Goal: Book appointment/travel/reservation

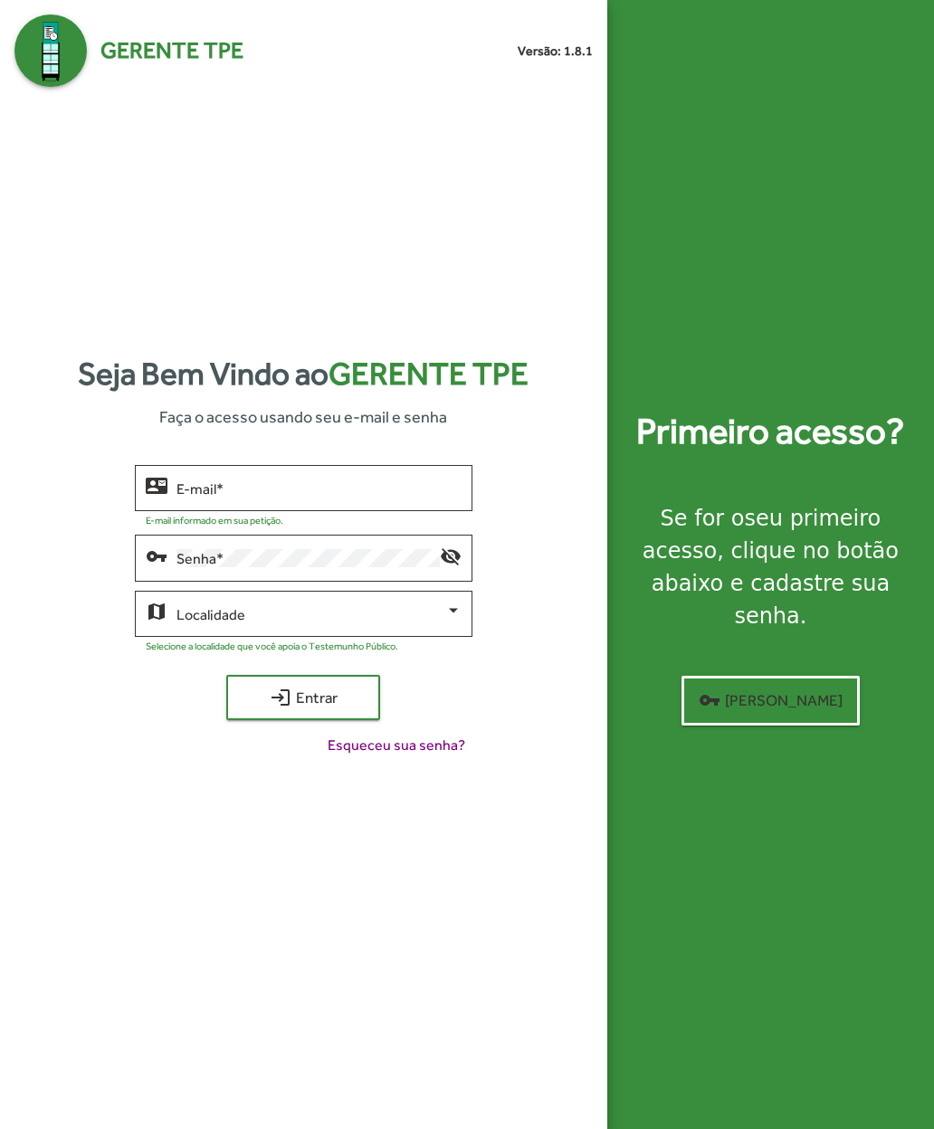
click at [218, 497] on input "E-mail *" at bounding box center [318, 489] width 285 height 16
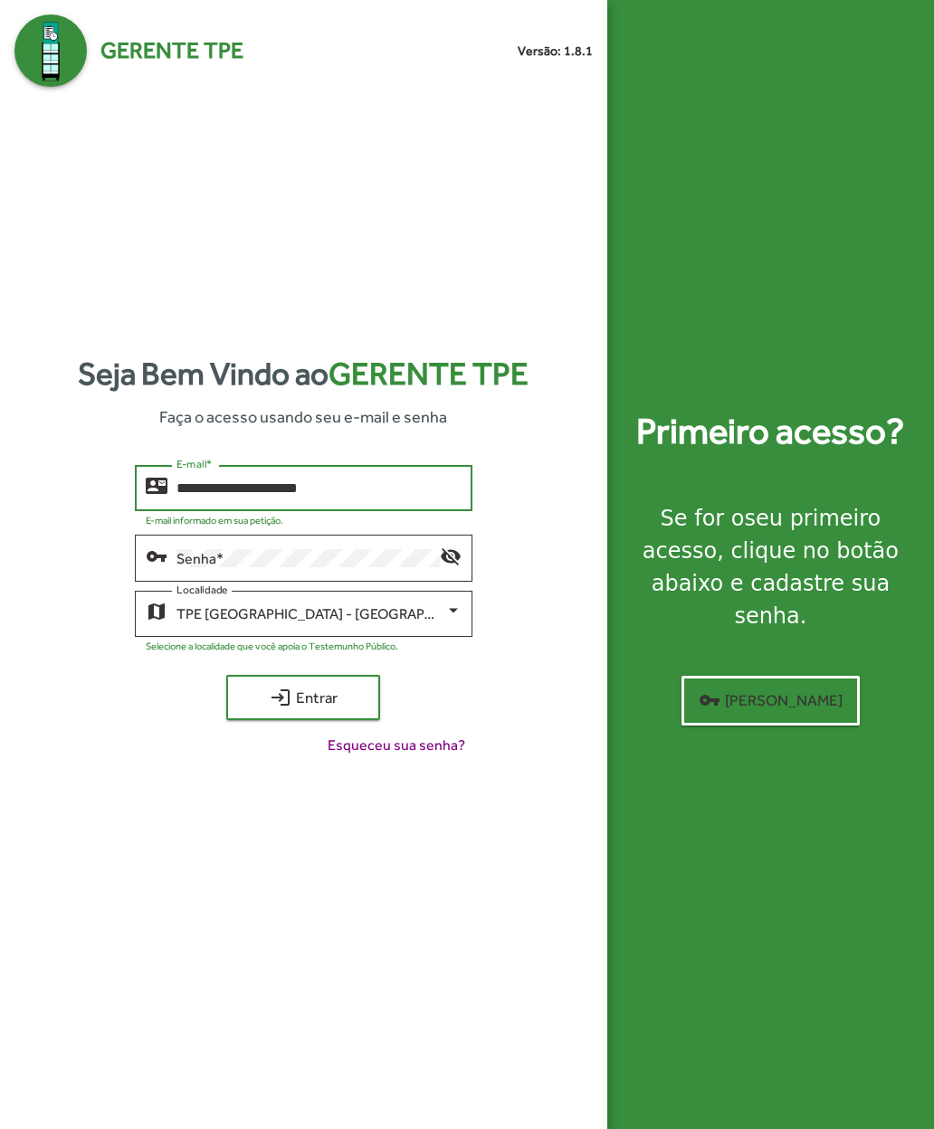
type input "**********"
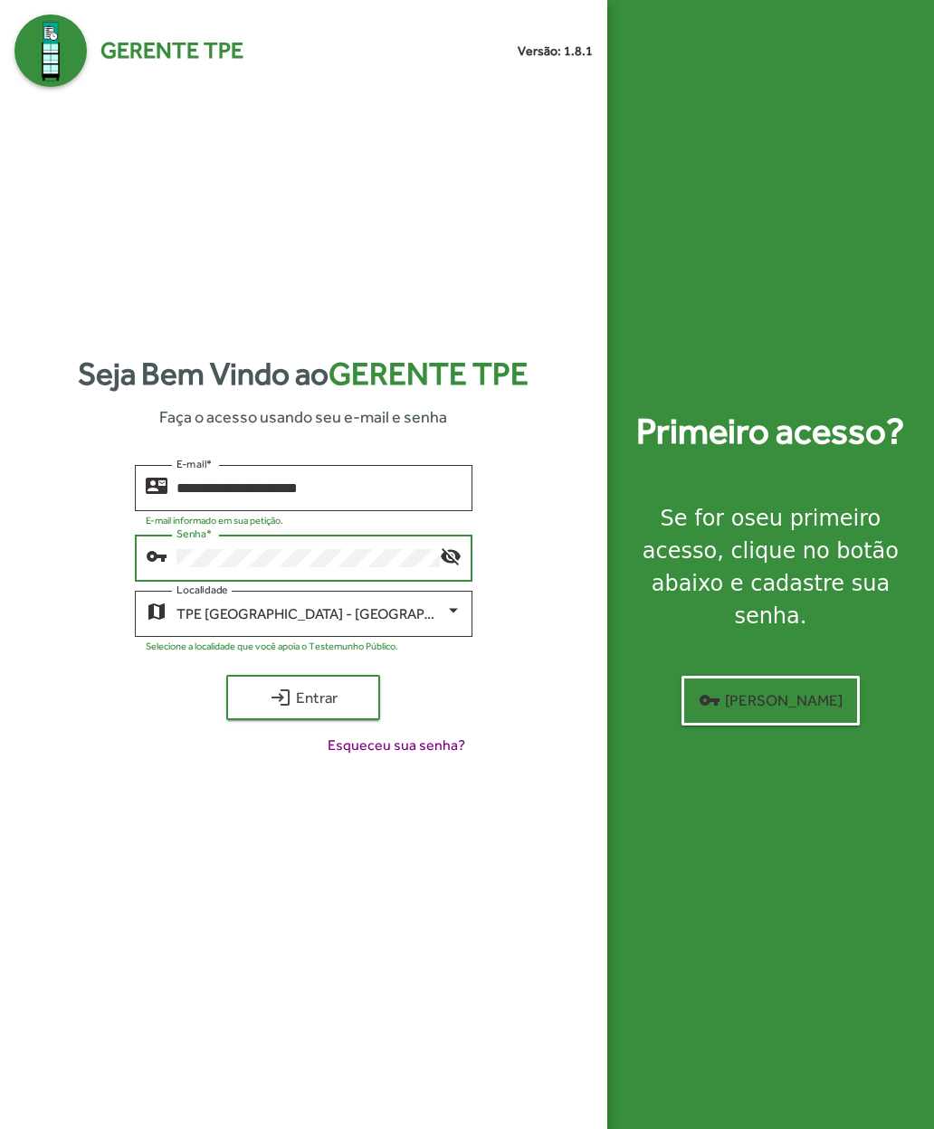
click at [270, 709] on mat-icon "login" at bounding box center [281, 698] width 22 height 22
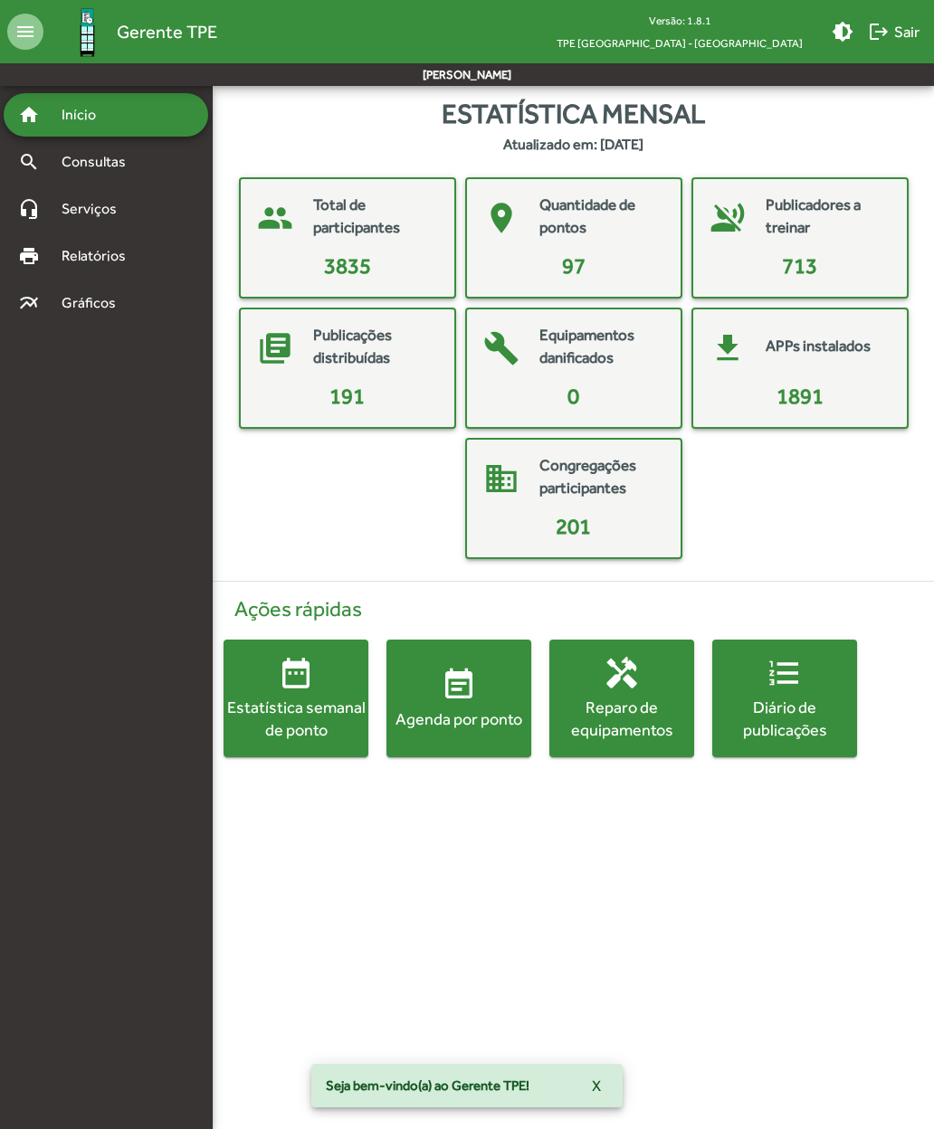
click at [440, 703] on span "event_note Agenda por ponto" at bounding box center [458, 698] width 145 height 63
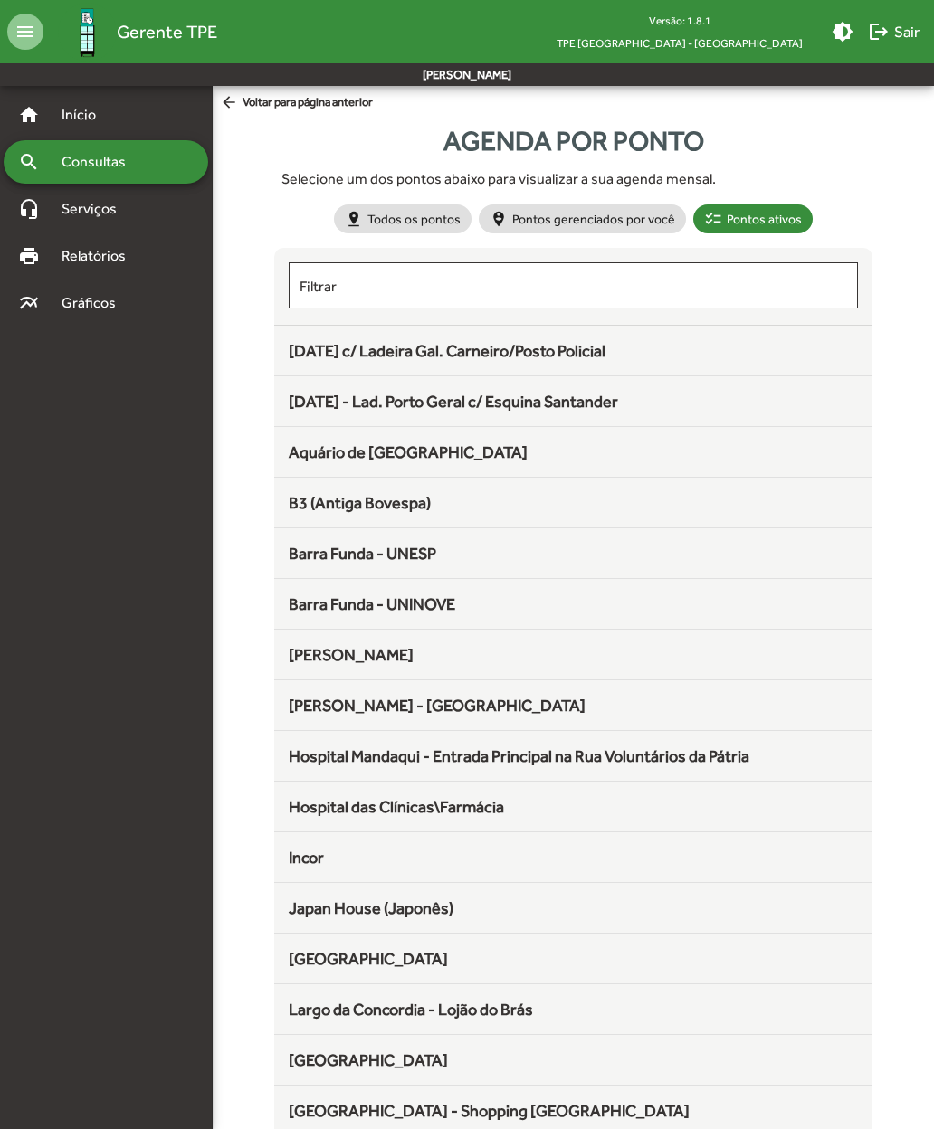
click at [310, 348] on span "[DATE] c/ Ladeira Gal. Carneiro/Posto Policial" at bounding box center [447, 350] width 317 height 19
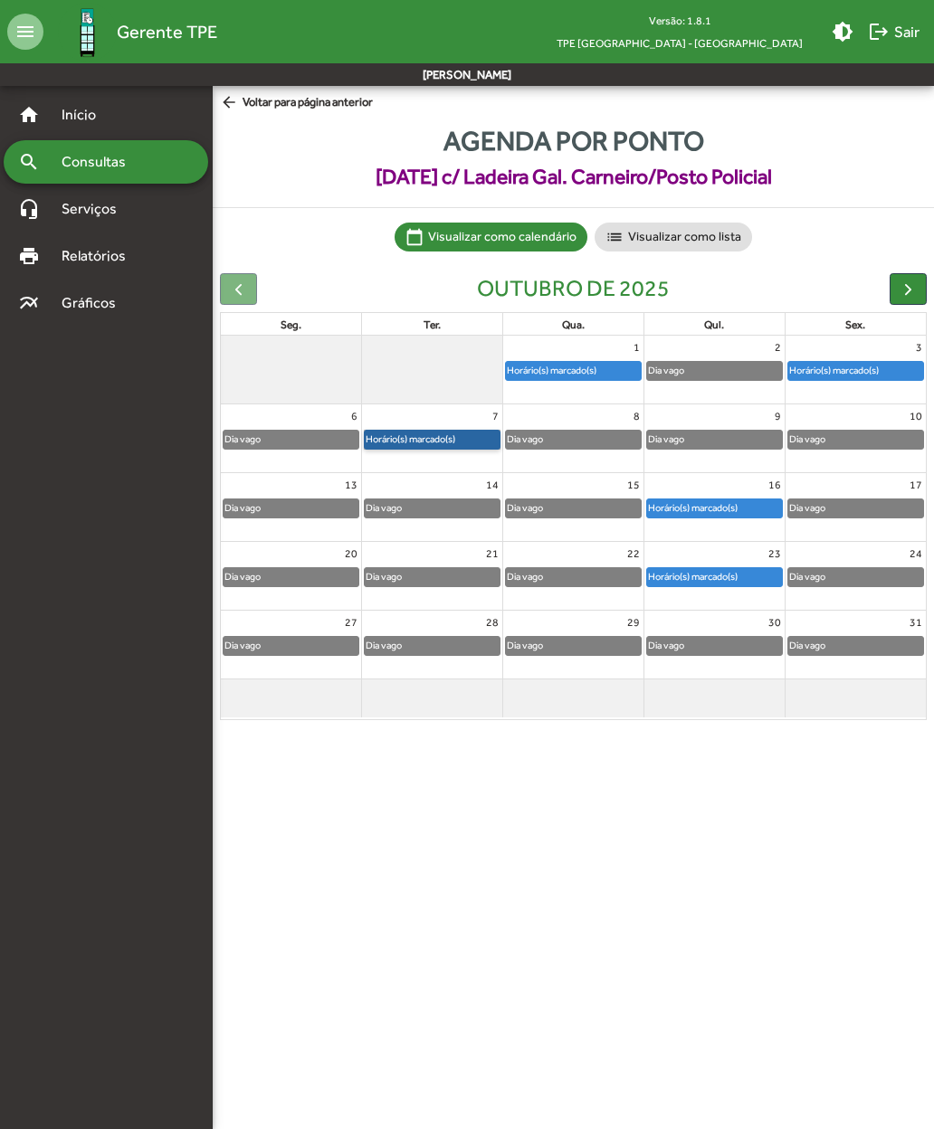
click at [435, 435] on link "Horário(s) marcado(s)" at bounding box center [432, 440] width 137 height 20
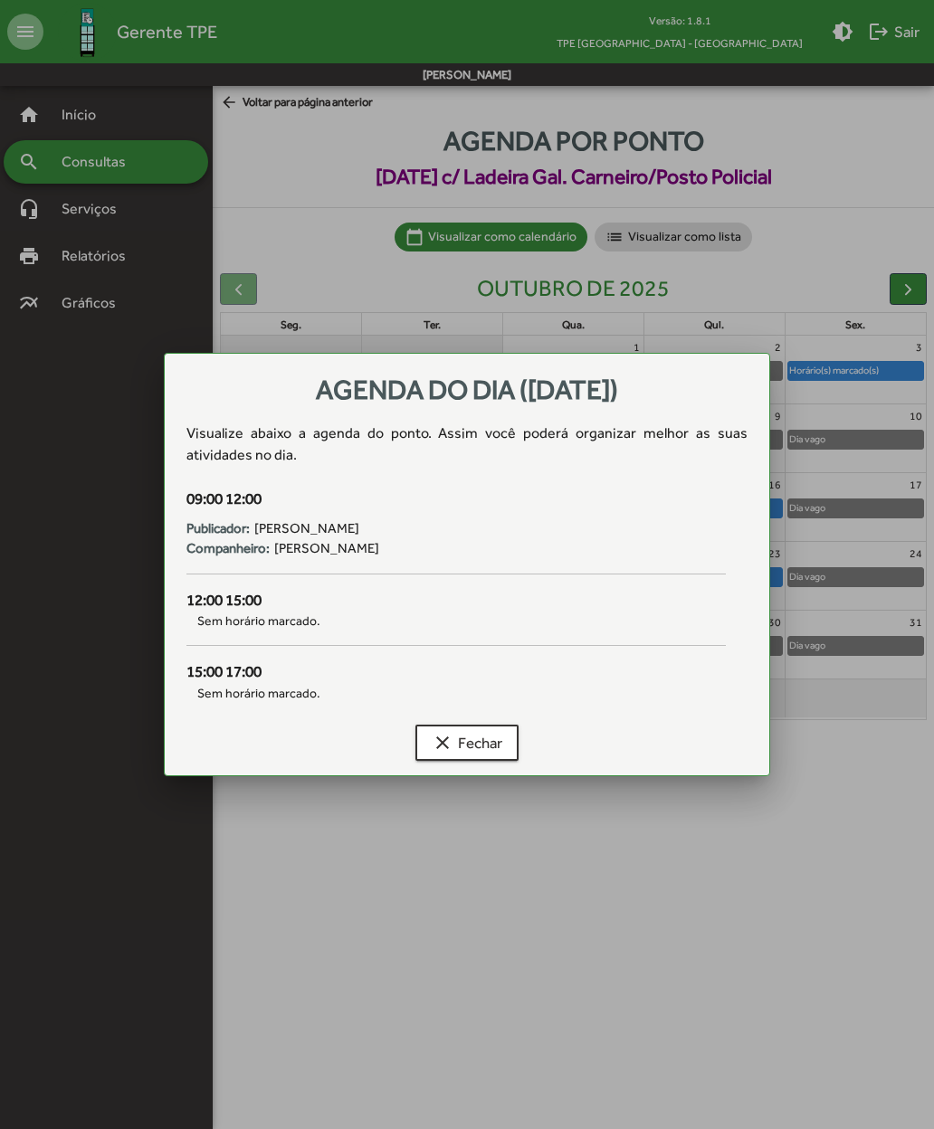
click at [474, 744] on span "clear Fechar" at bounding box center [467, 743] width 71 height 33
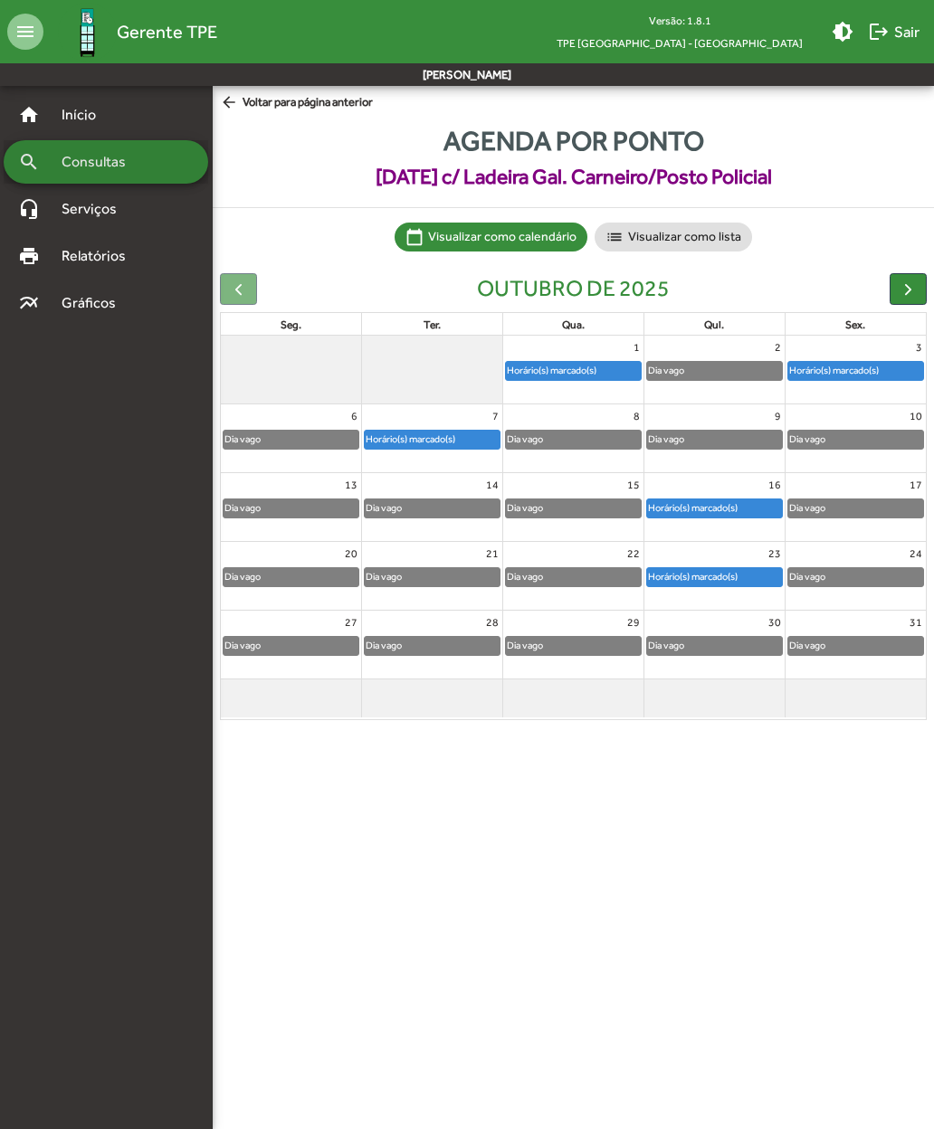
click at [116, 161] on span "Consultas" at bounding box center [100, 162] width 99 height 22
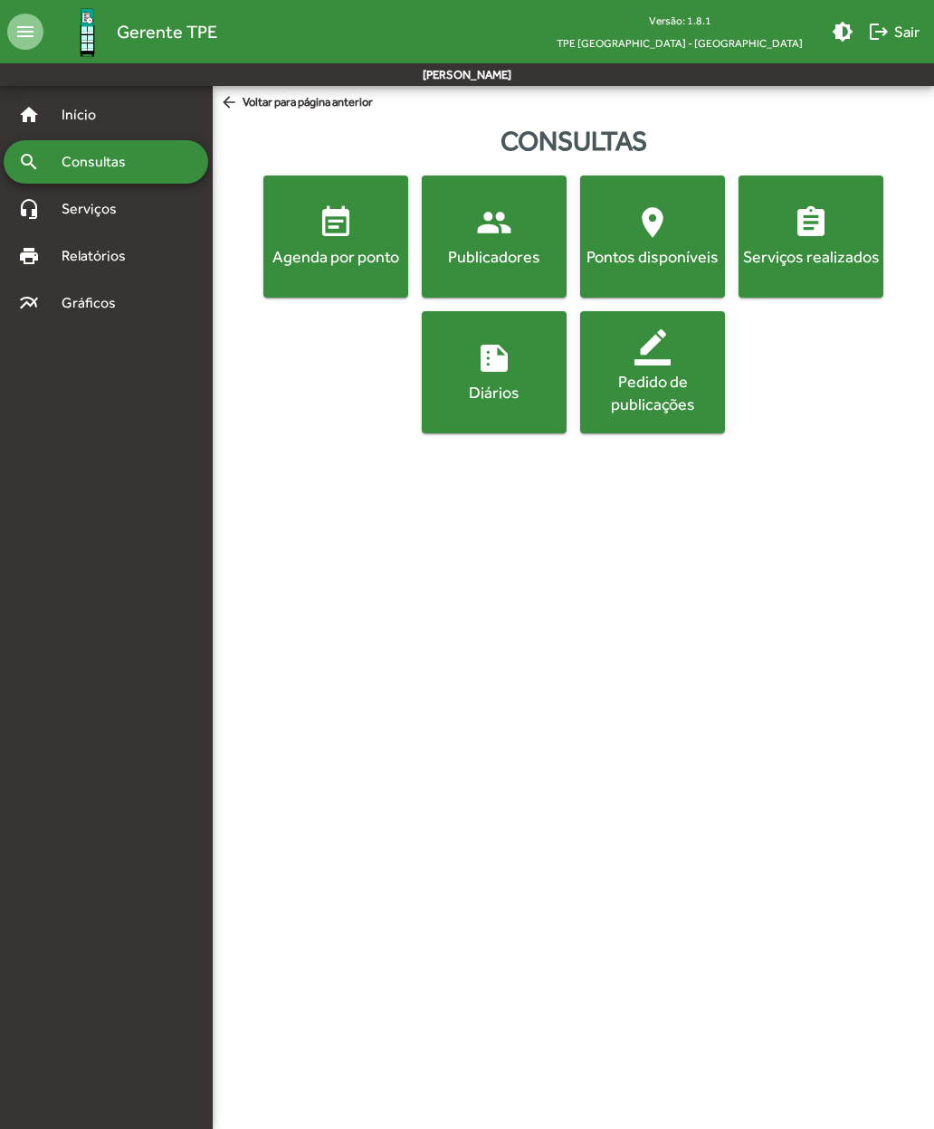
click at [485, 236] on mat-icon "people" at bounding box center [494, 223] width 36 height 36
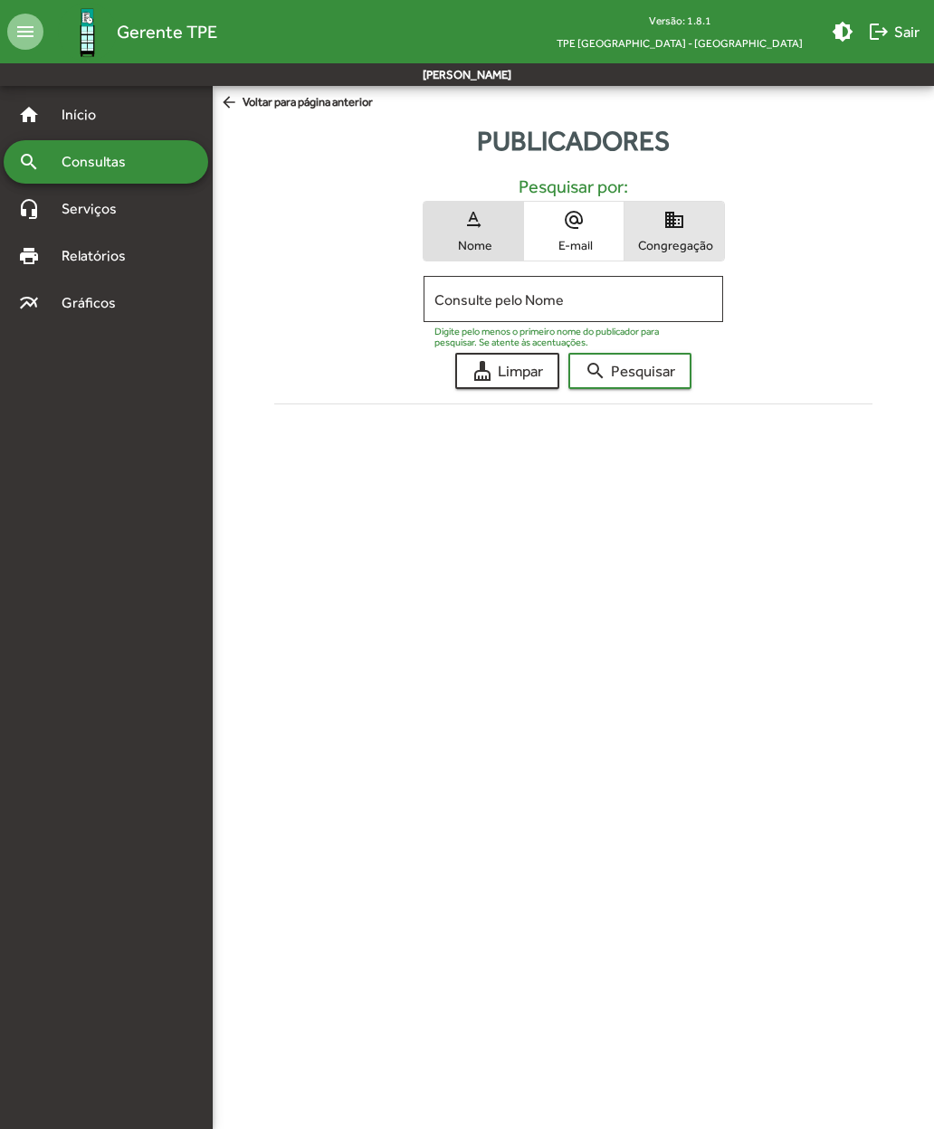
click at [686, 238] on span "Congregação" at bounding box center [674, 245] width 91 height 16
click at [595, 306] on input "Consulte pelo Congregação" at bounding box center [572, 299] width 277 height 16
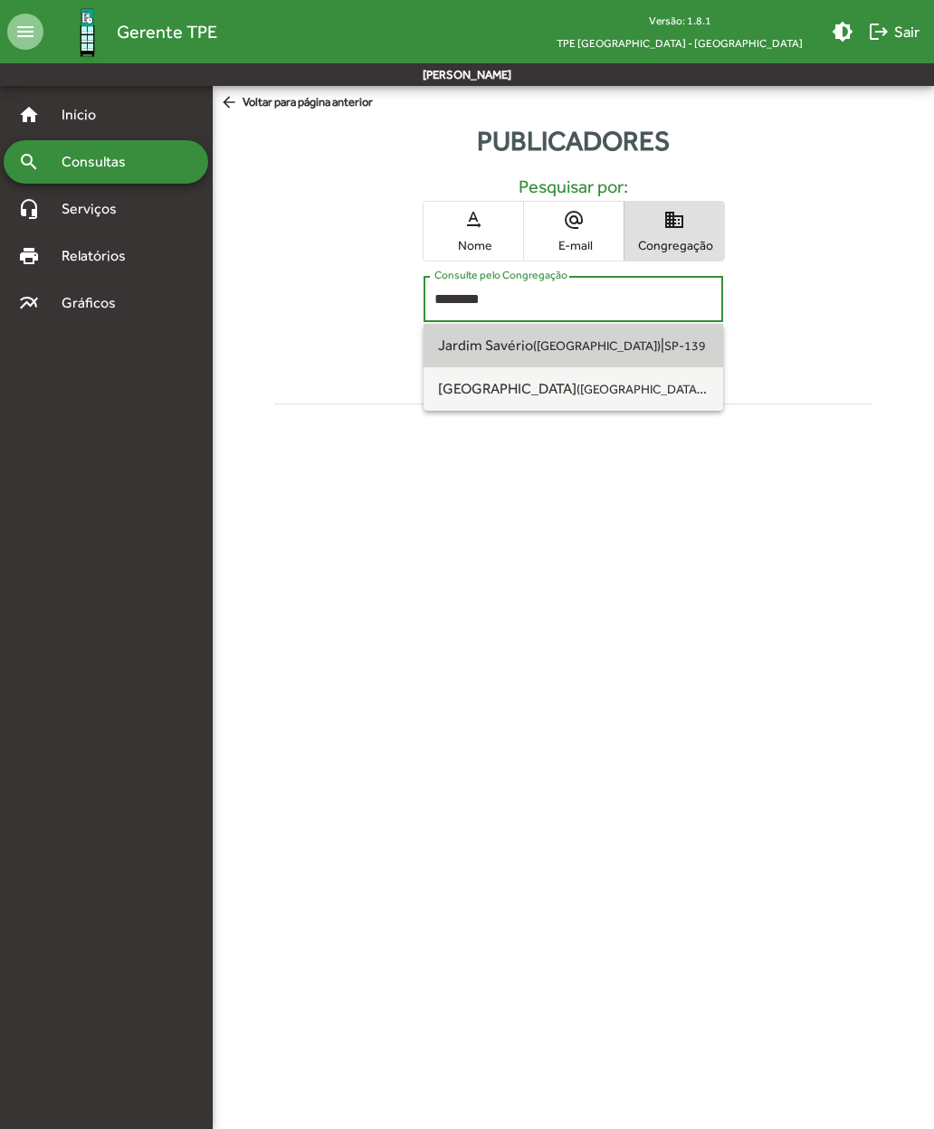
click at [527, 352] on span "Jardim Savério (São Paulo SP)" at bounding box center [549, 345] width 223 height 17
type input "**********"
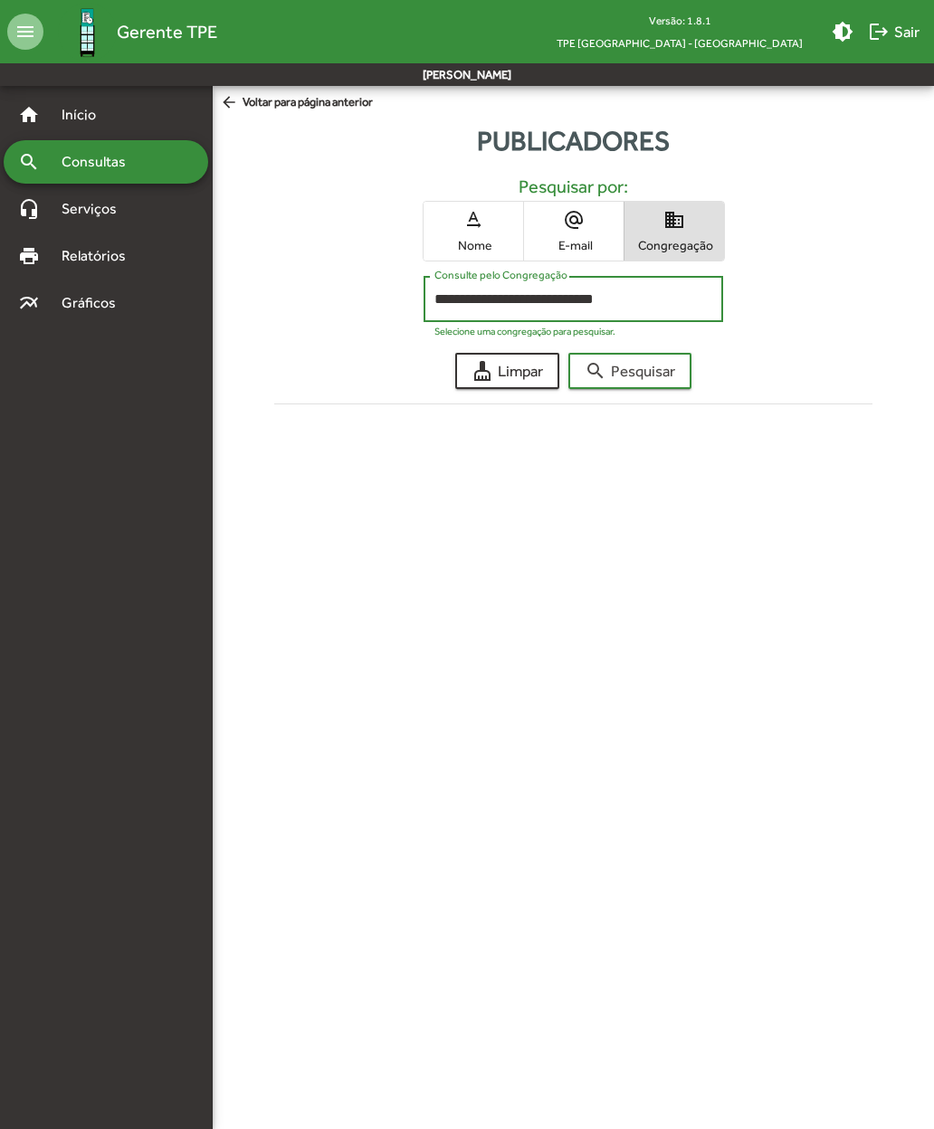
click at [652, 368] on span "search Pesquisar" at bounding box center [630, 371] width 91 height 33
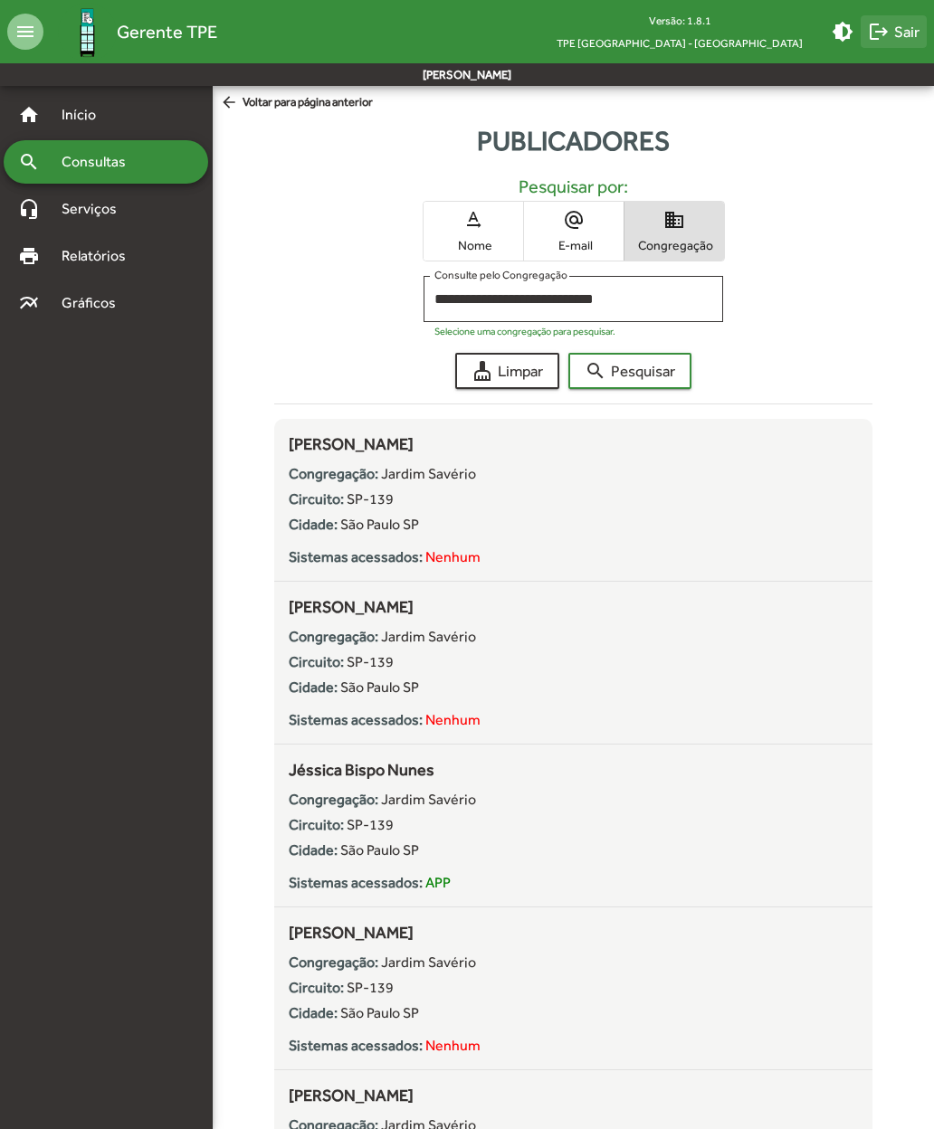
click at [882, 33] on mat-icon "logout" at bounding box center [879, 32] width 22 height 22
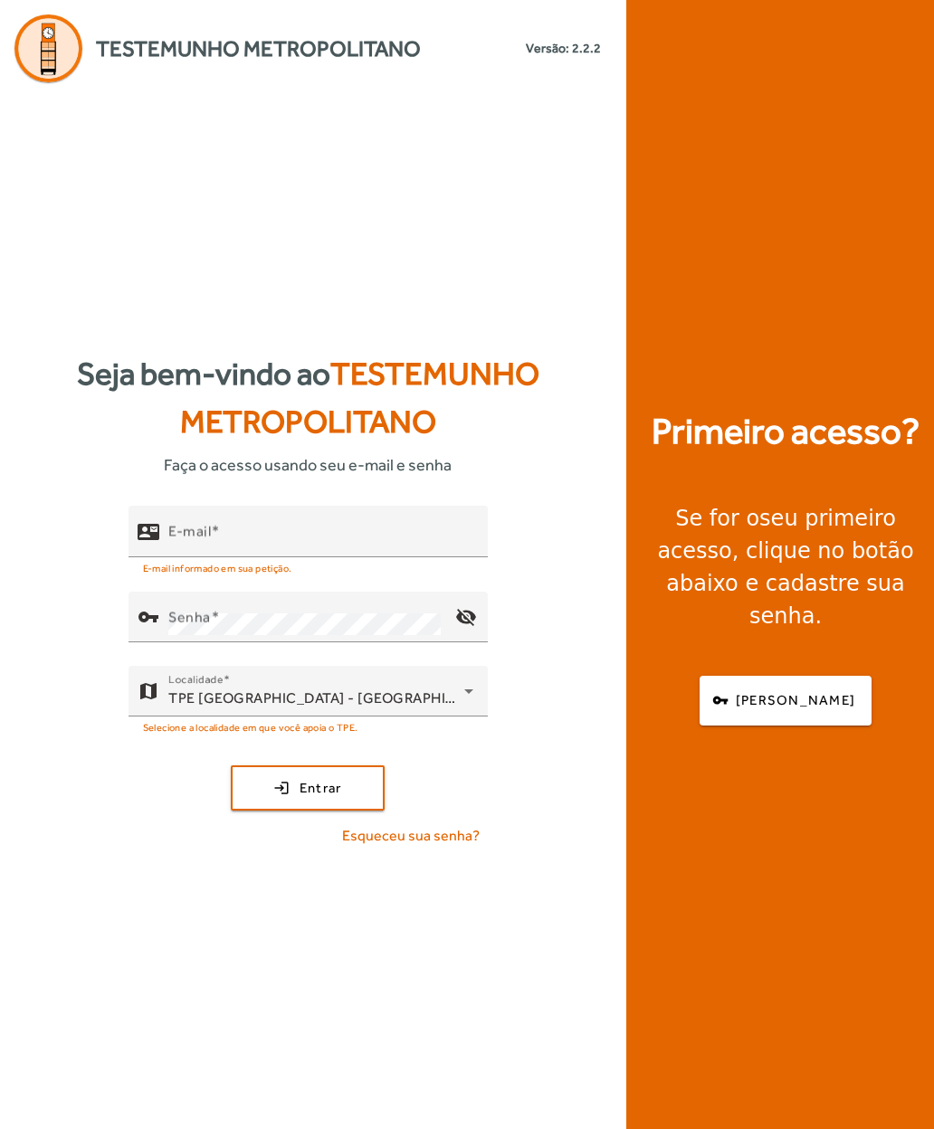
click at [313, 550] on input "E-mail" at bounding box center [320, 540] width 305 height 22
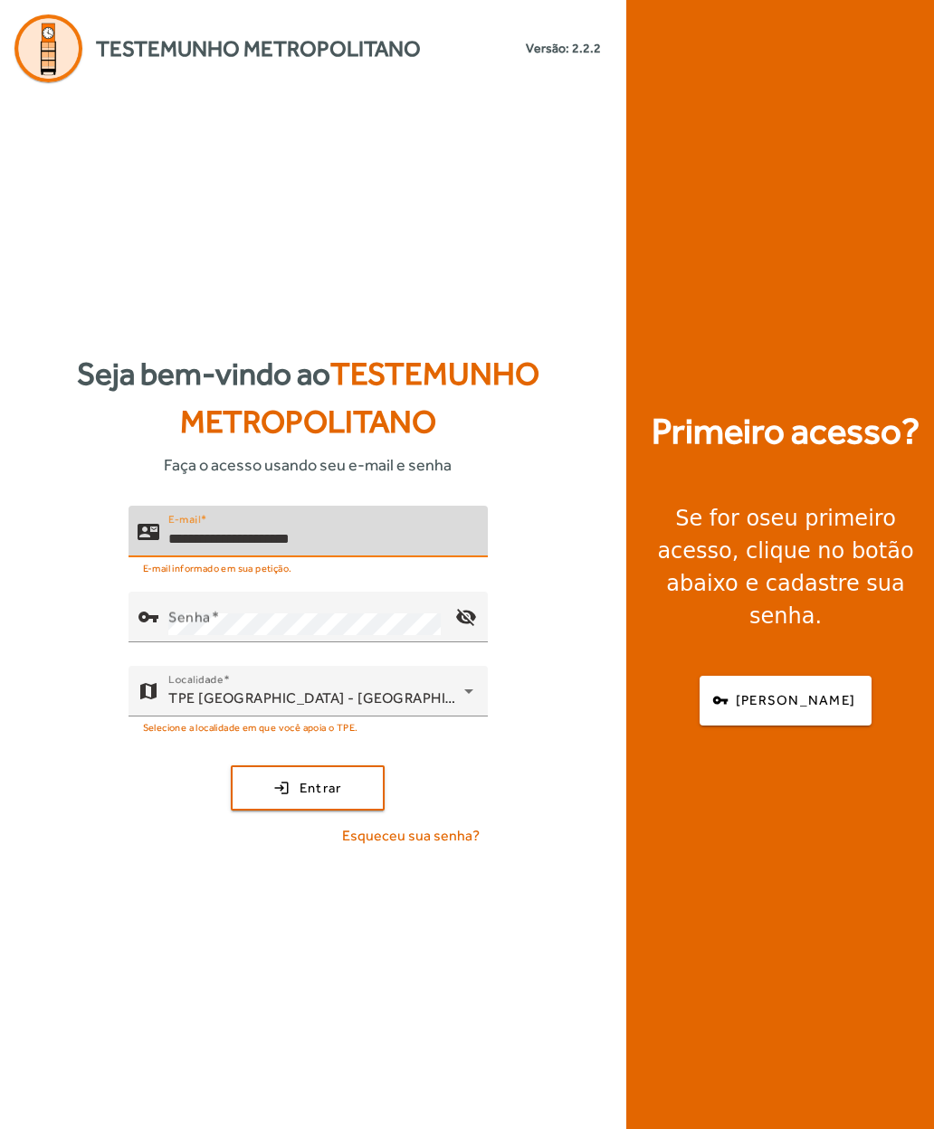
type input "**********"
click at [187, 626] on mat-label "Senha" at bounding box center [189, 617] width 43 height 17
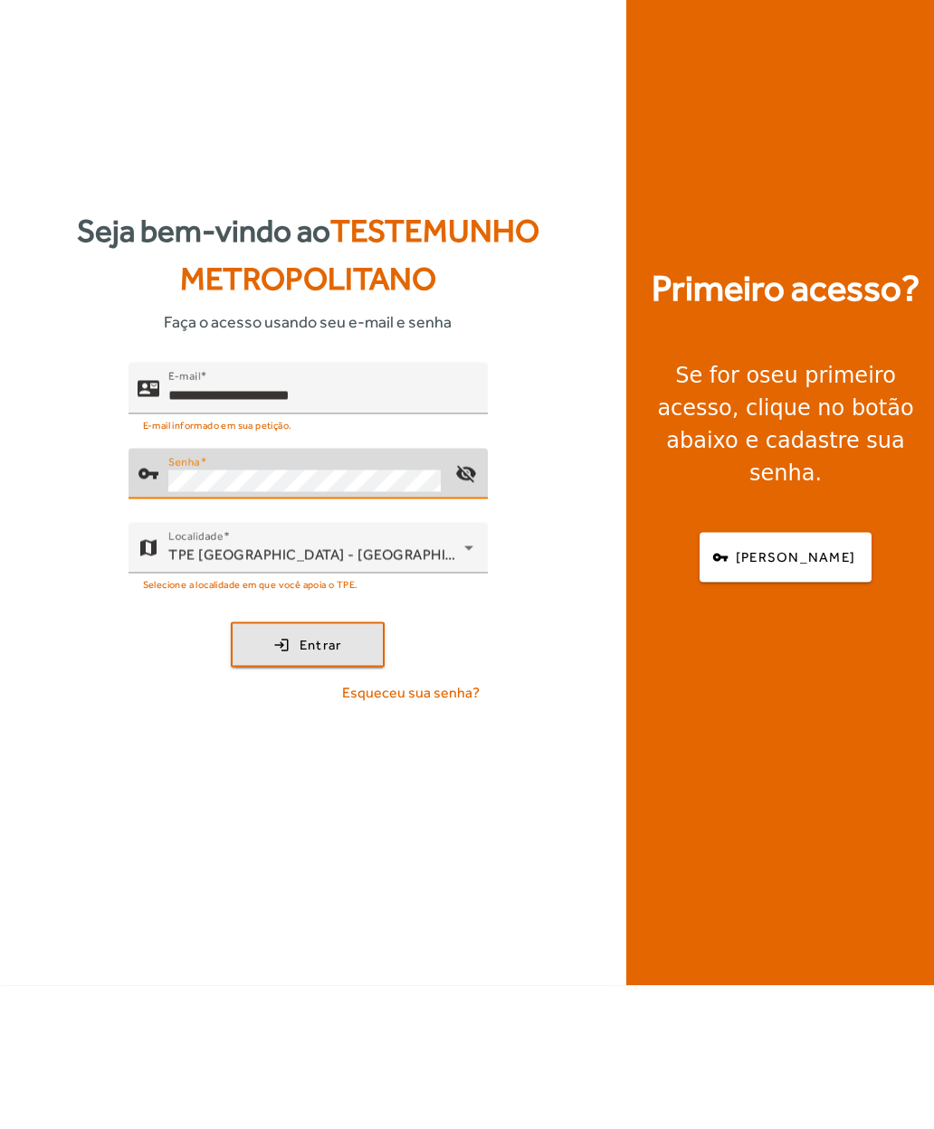
click at [263, 767] on span "submit" at bounding box center [308, 788] width 150 height 43
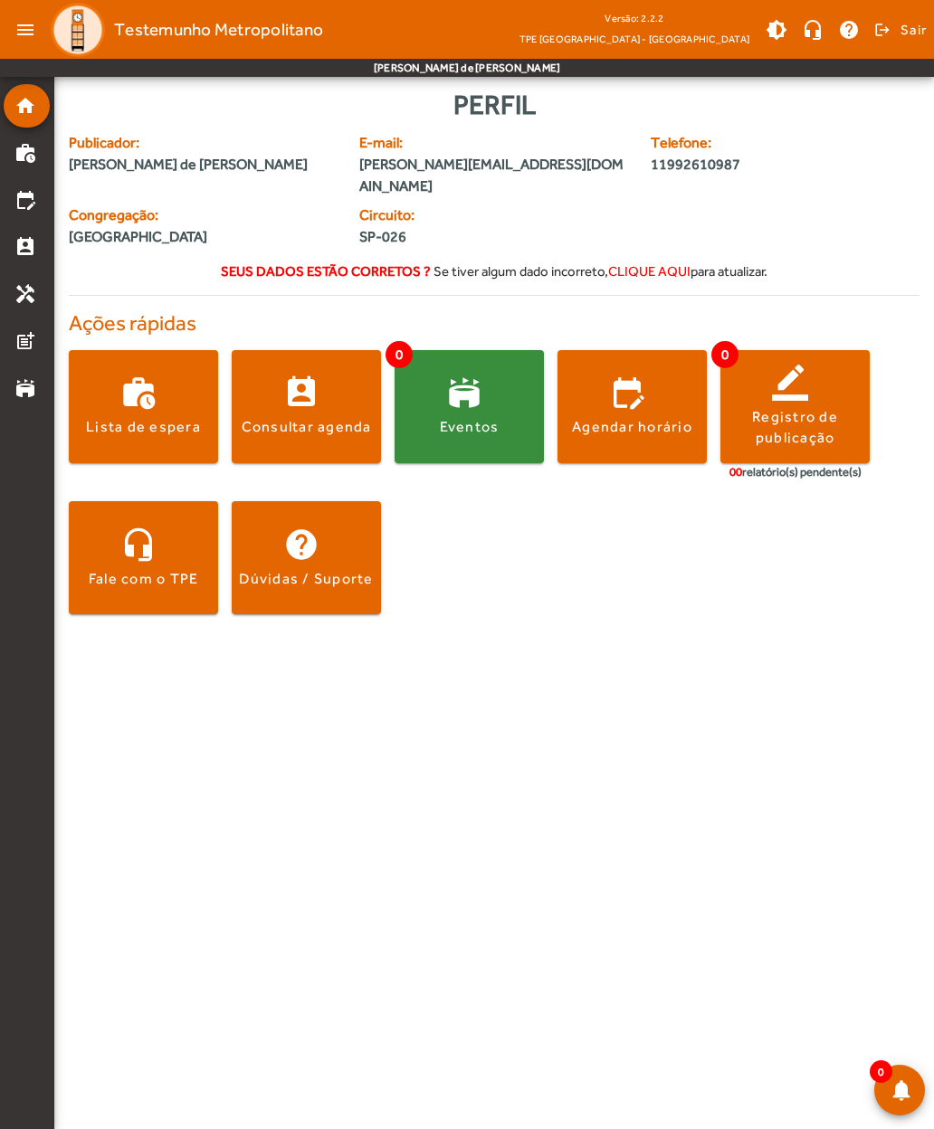
click at [626, 385] on span at bounding box center [631, 406] width 149 height 43
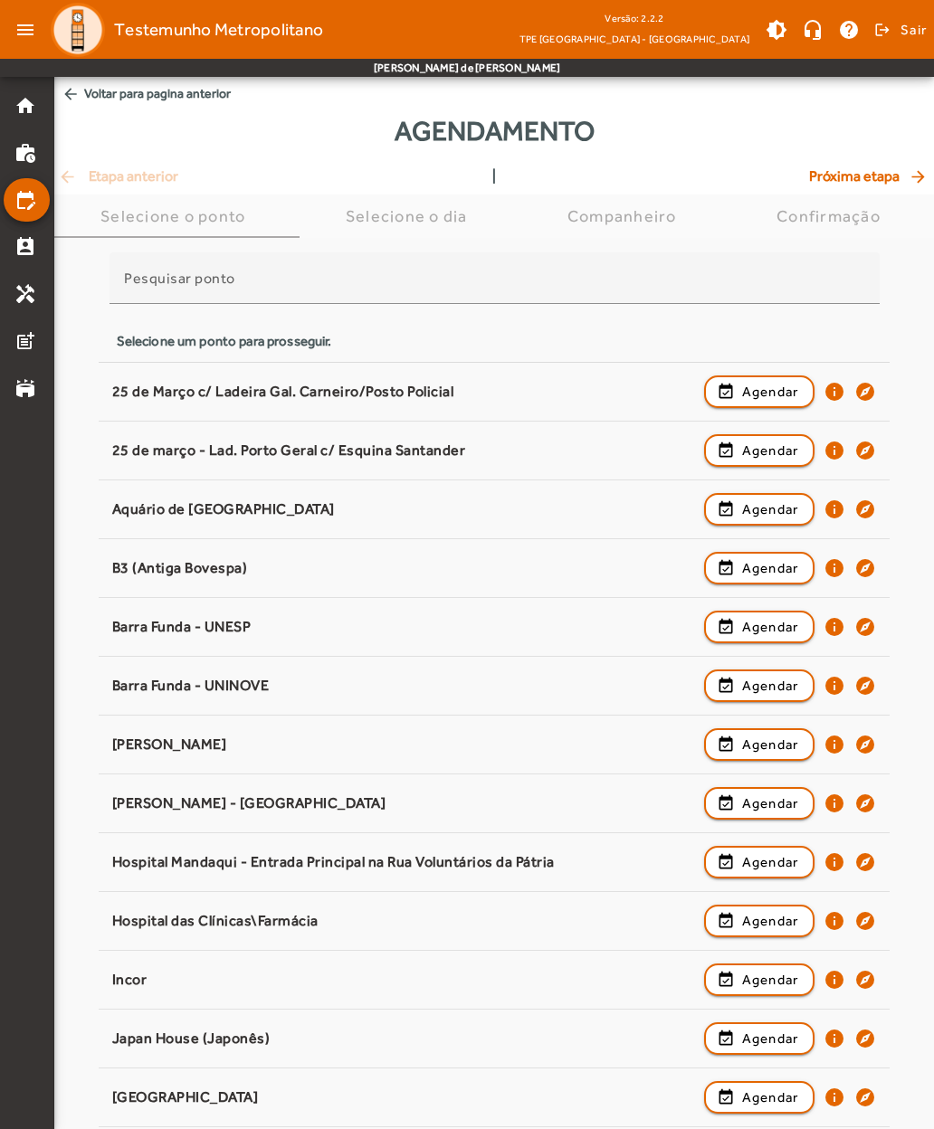
click at [734, 386] on span "button" at bounding box center [760, 391] width 108 height 43
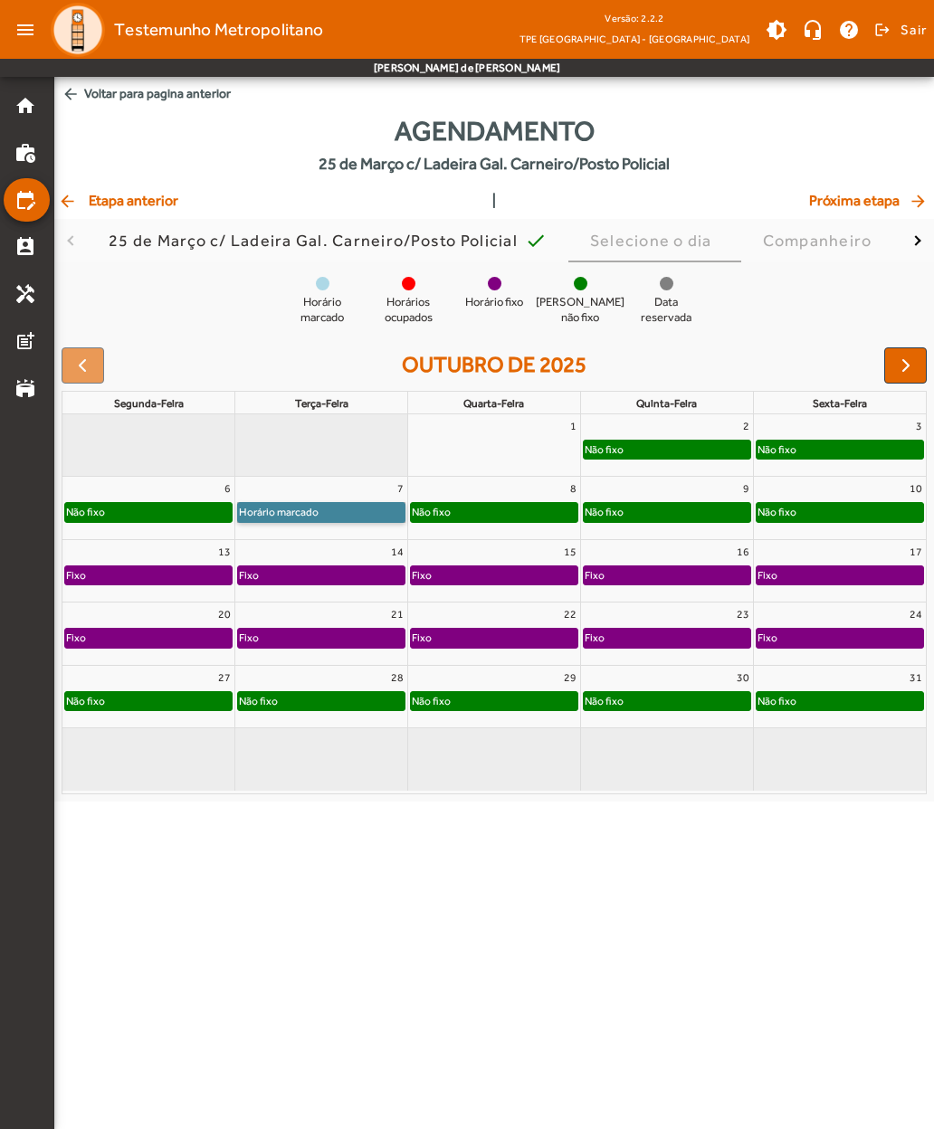
click at [278, 509] on link "Horário marcado" at bounding box center [321, 512] width 168 height 20
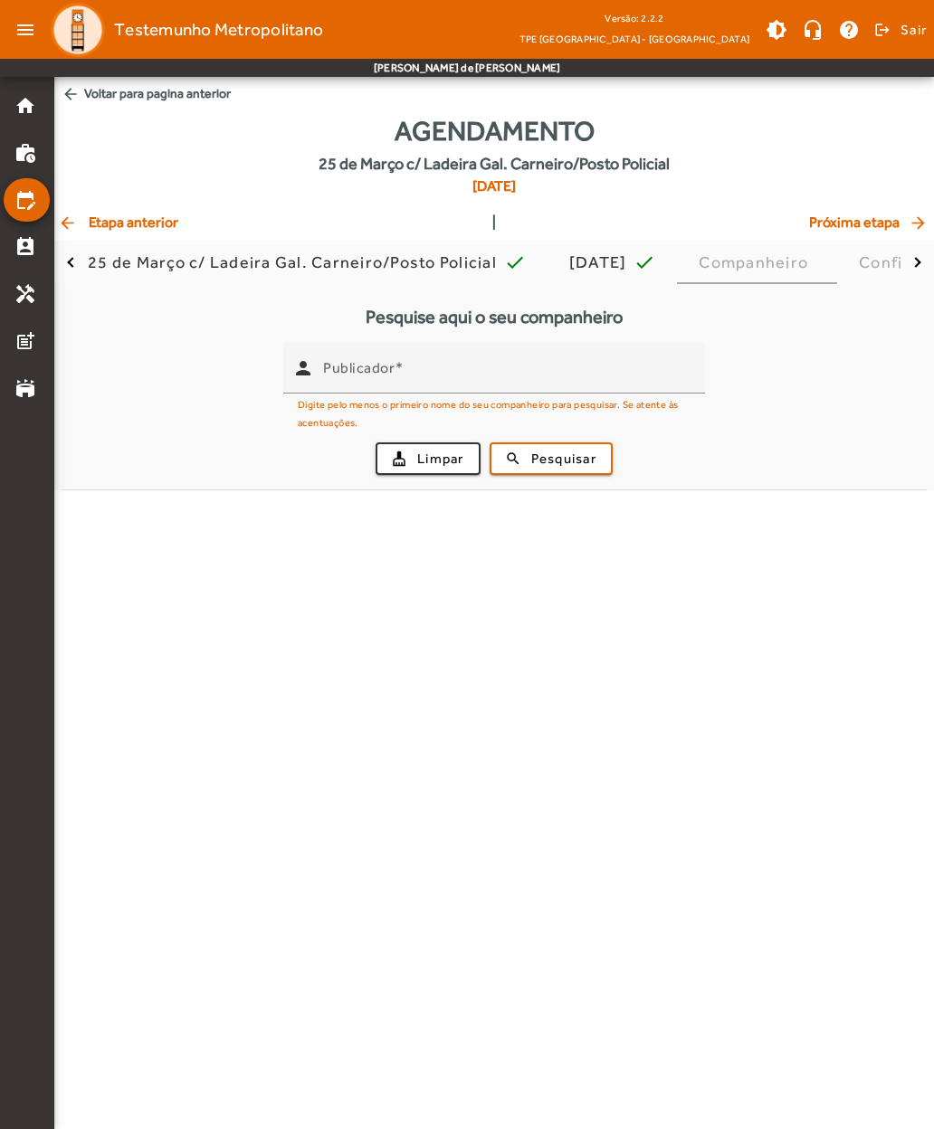
click at [98, 224] on span "arrow_back Etapa anterior" at bounding box center [118, 223] width 120 height 22
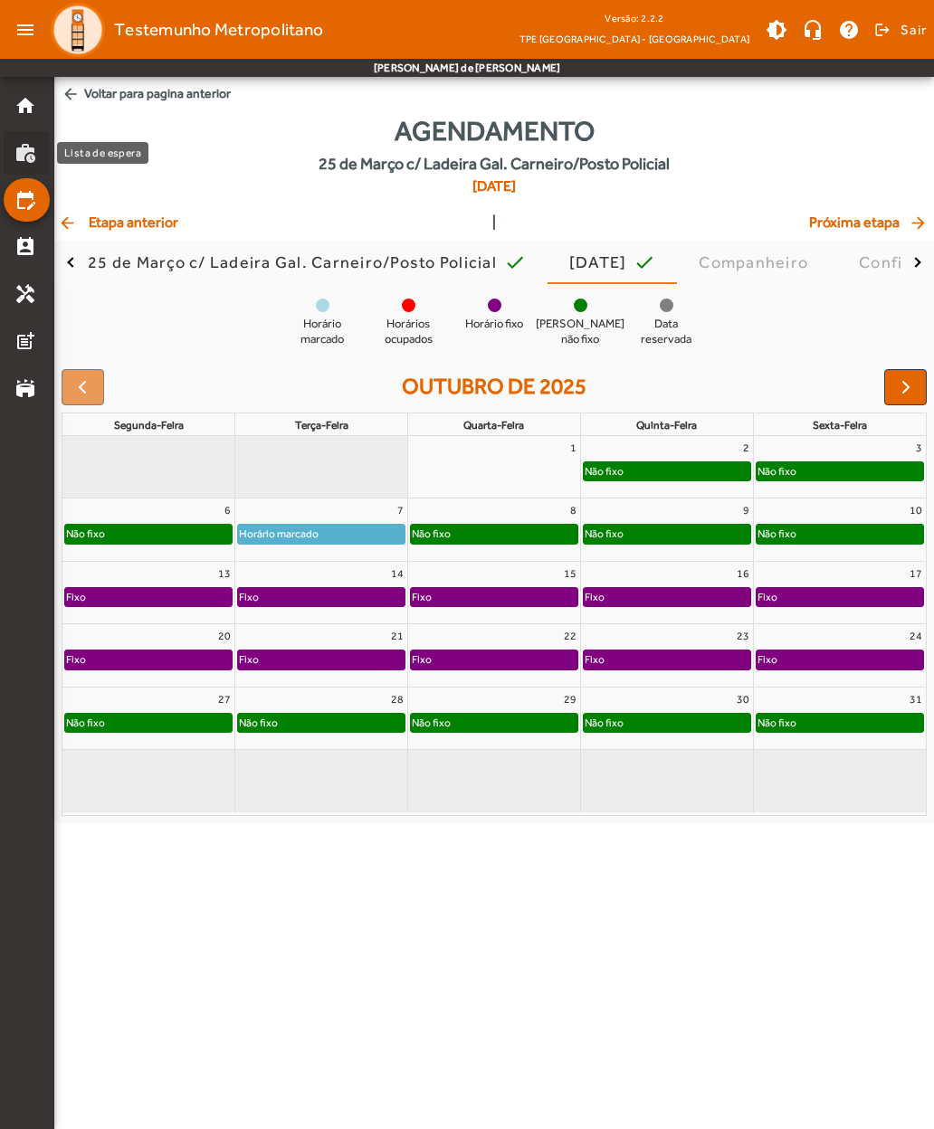
click at [14, 157] on mat-list-item "work_history" at bounding box center [27, 152] width 46 height 43
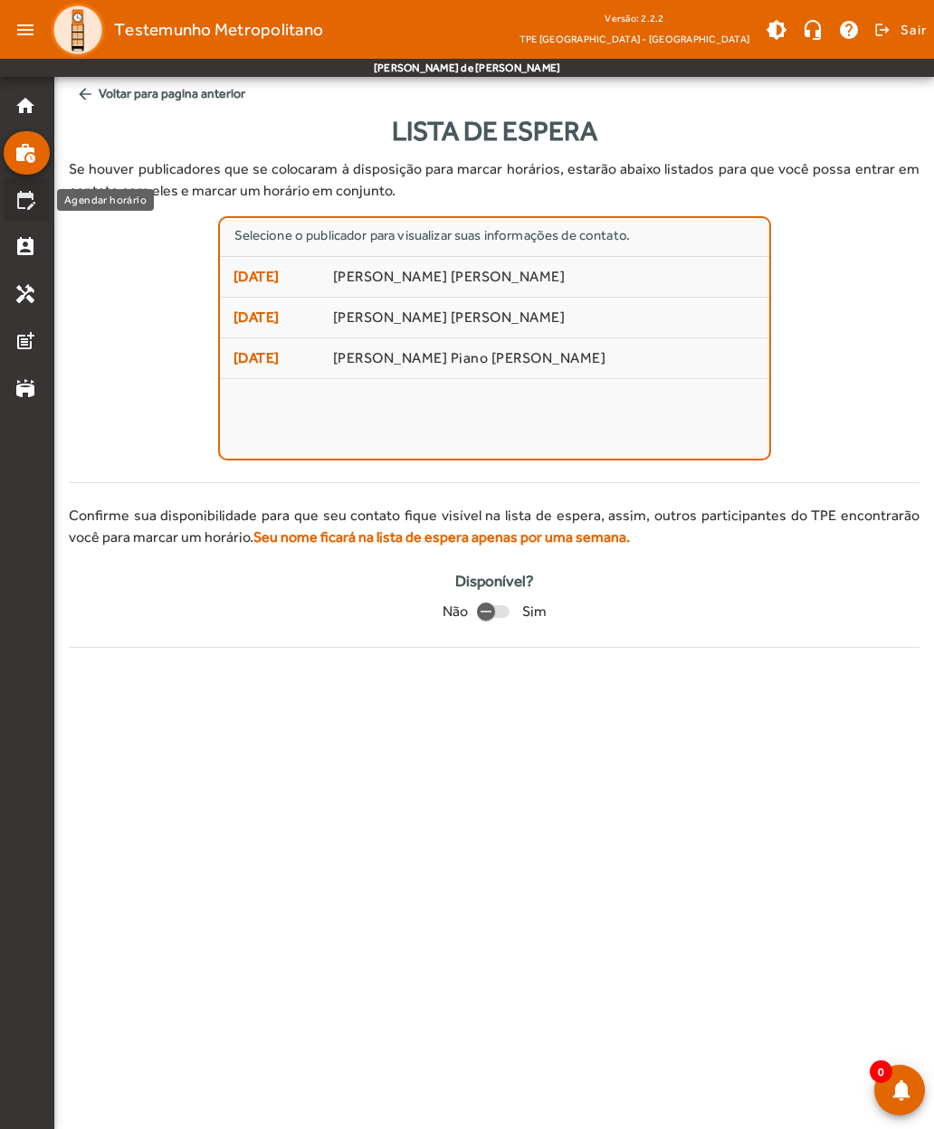
click at [24, 205] on mat-icon "edit_calendar" at bounding box center [25, 200] width 22 height 22
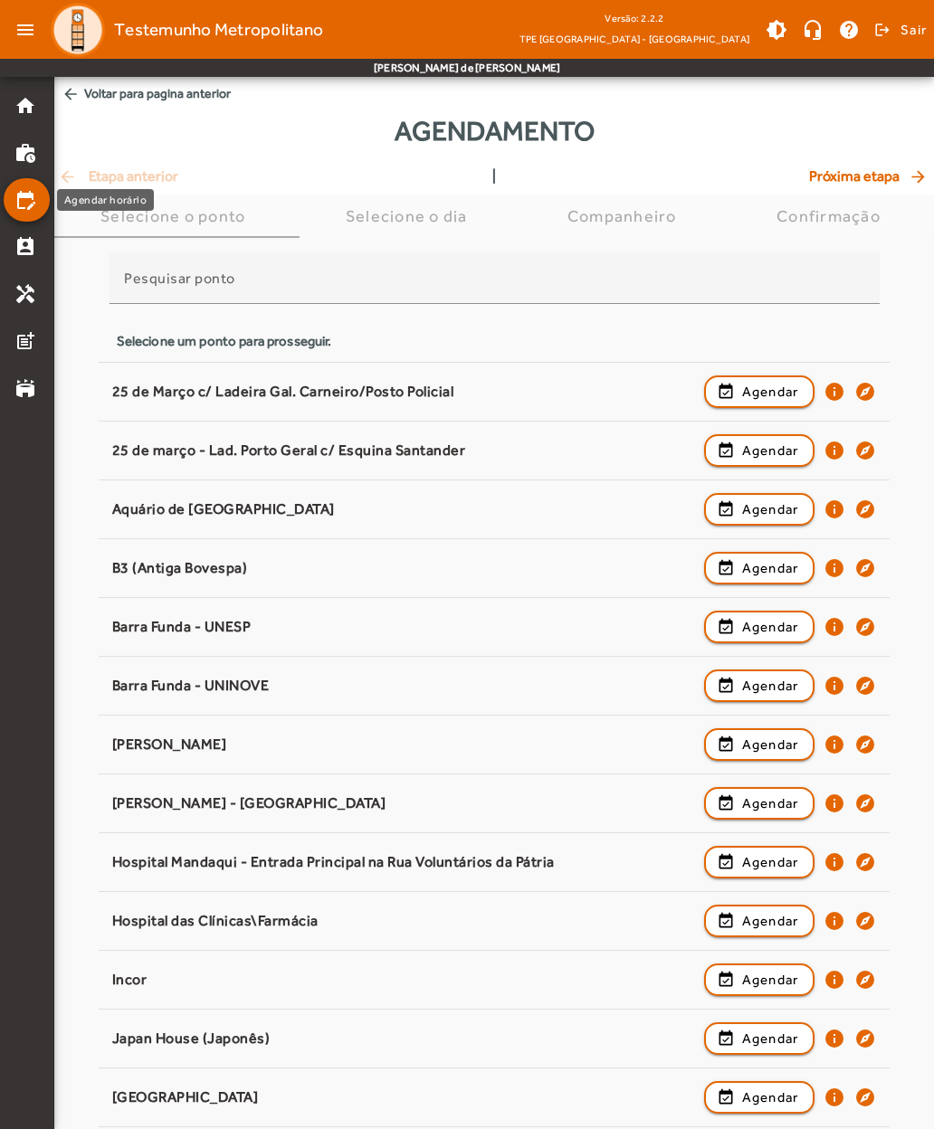
click at [132, 384] on div "25 de Março c/ Ladeira Gal. Carneiro/Posto Policial" at bounding box center [403, 392] width 583 height 19
click at [18, 248] on mat-icon "perm_contact_calendar" at bounding box center [25, 247] width 22 height 22
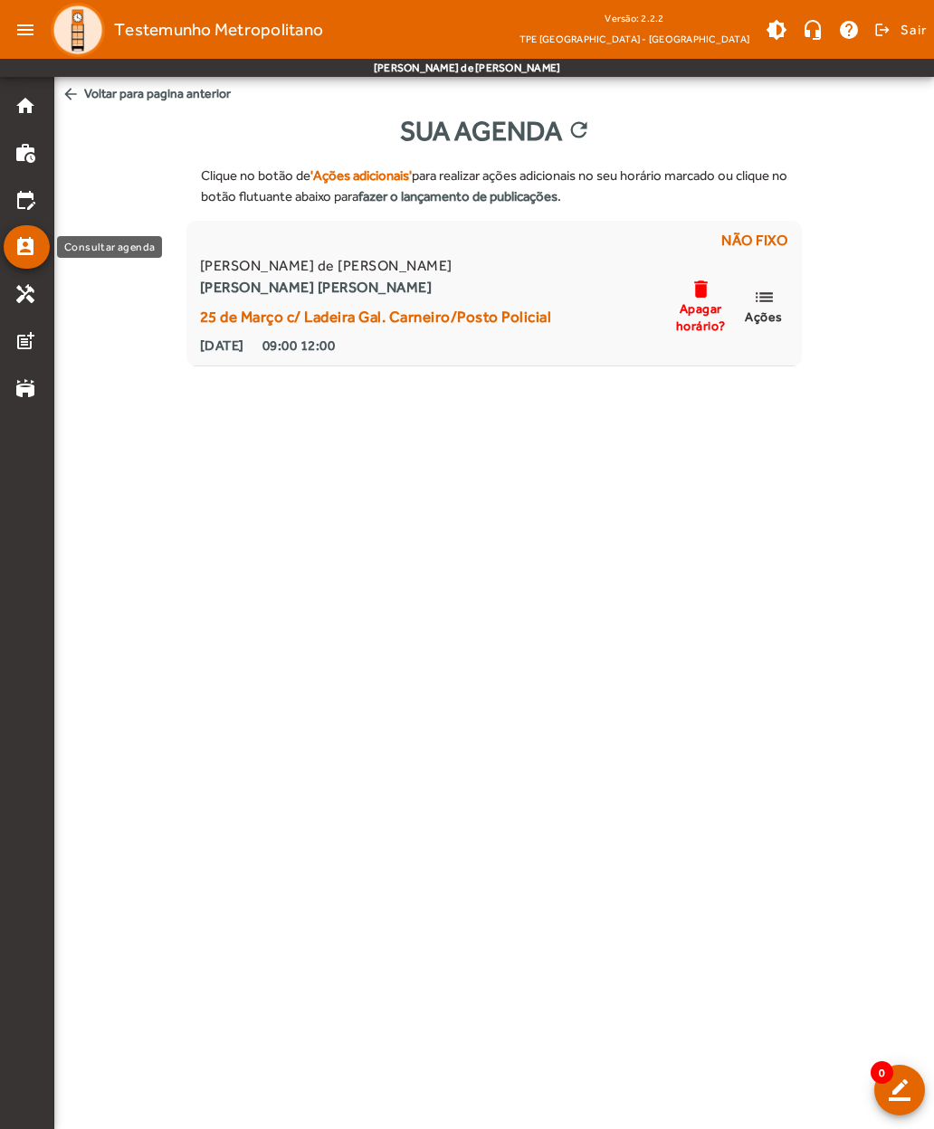
click at [700, 298] on mat-icon "delete" at bounding box center [701, 289] width 22 height 23
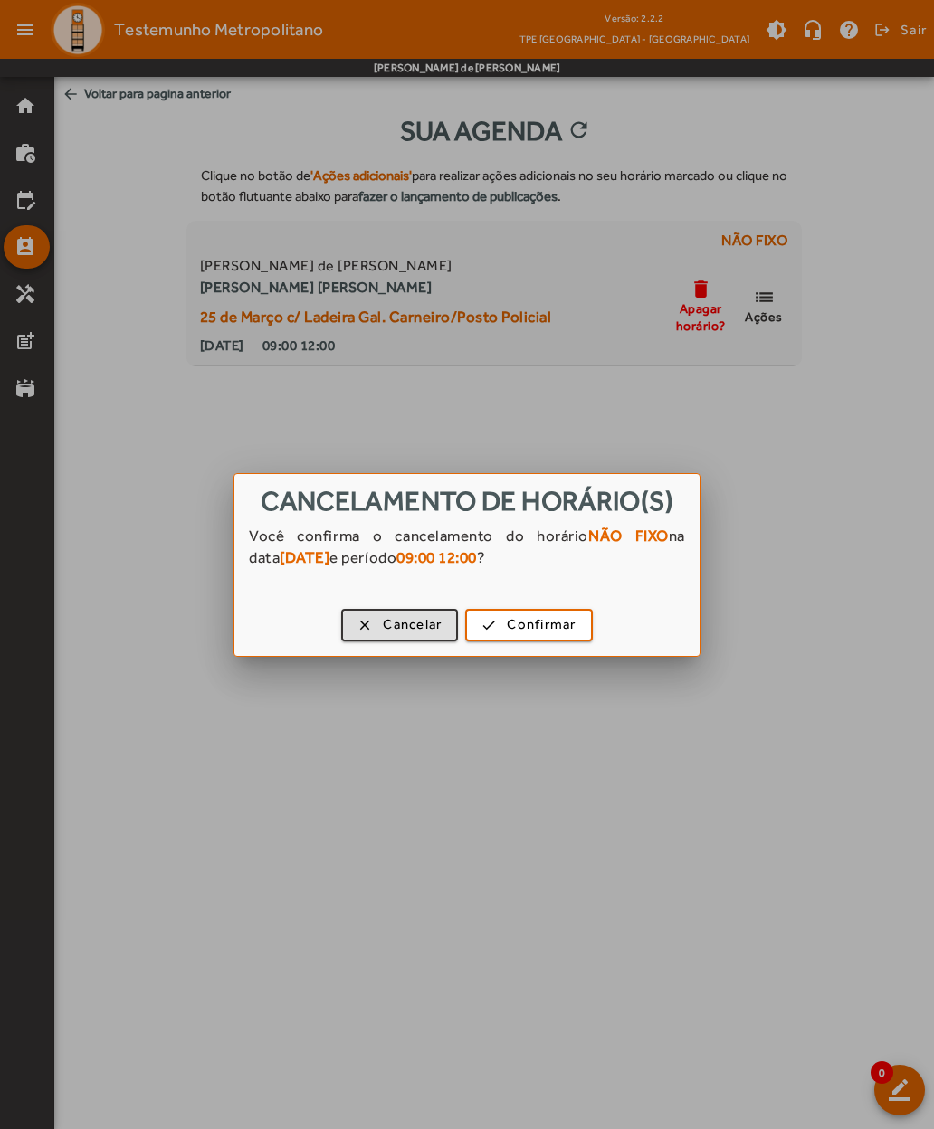
click at [499, 630] on span "button" at bounding box center [528, 625] width 123 height 43
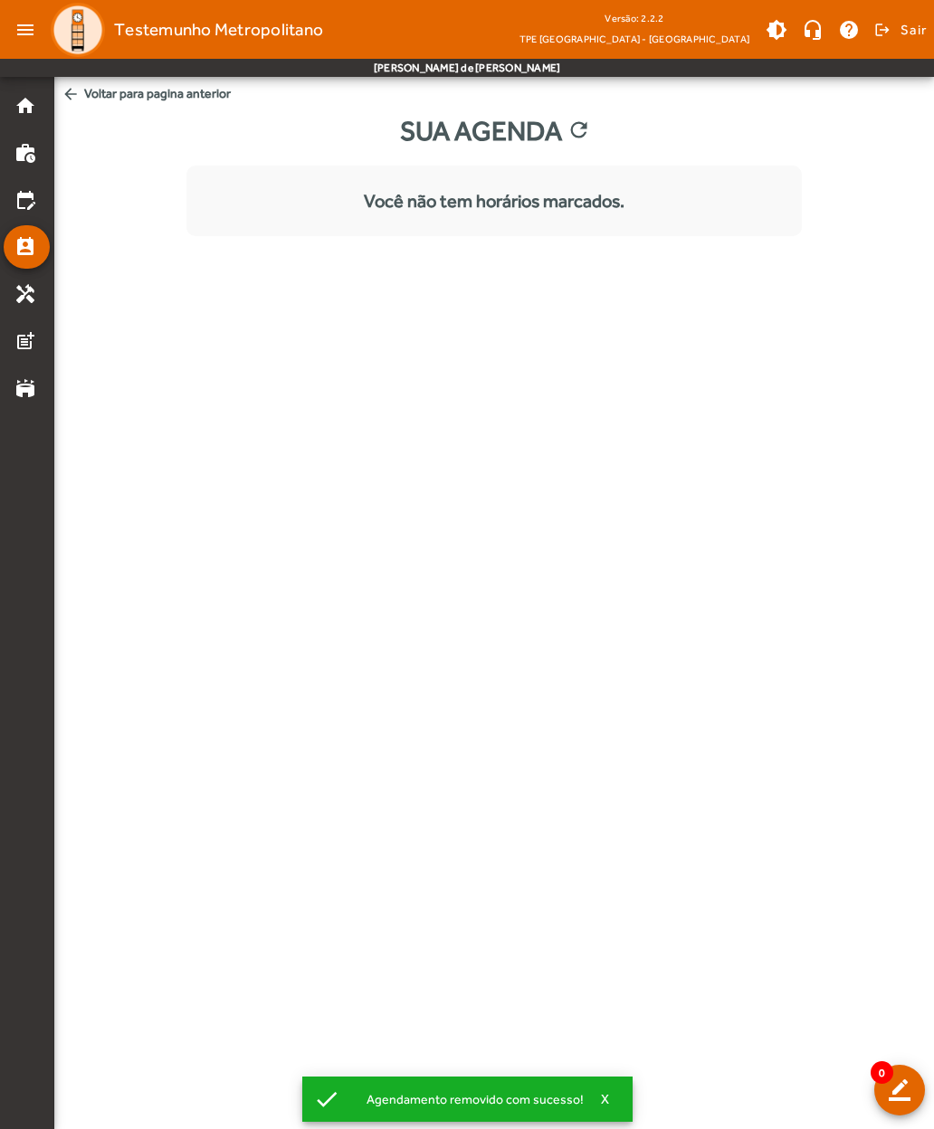
click at [18, 156] on mat-icon "work_history" at bounding box center [25, 153] width 22 height 22
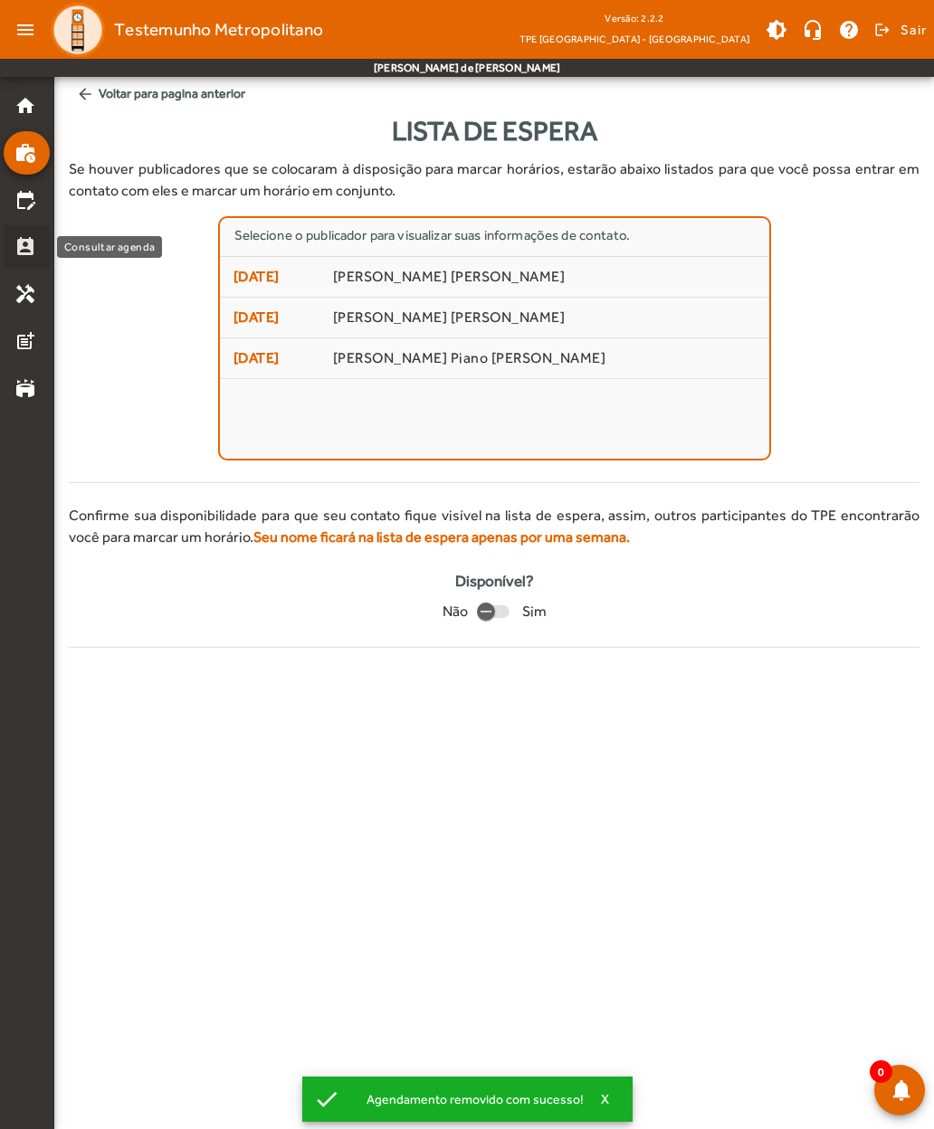
click at [19, 247] on mat-icon "perm_contact_calendar" at bounding box center [25, 247] width 22 height 22
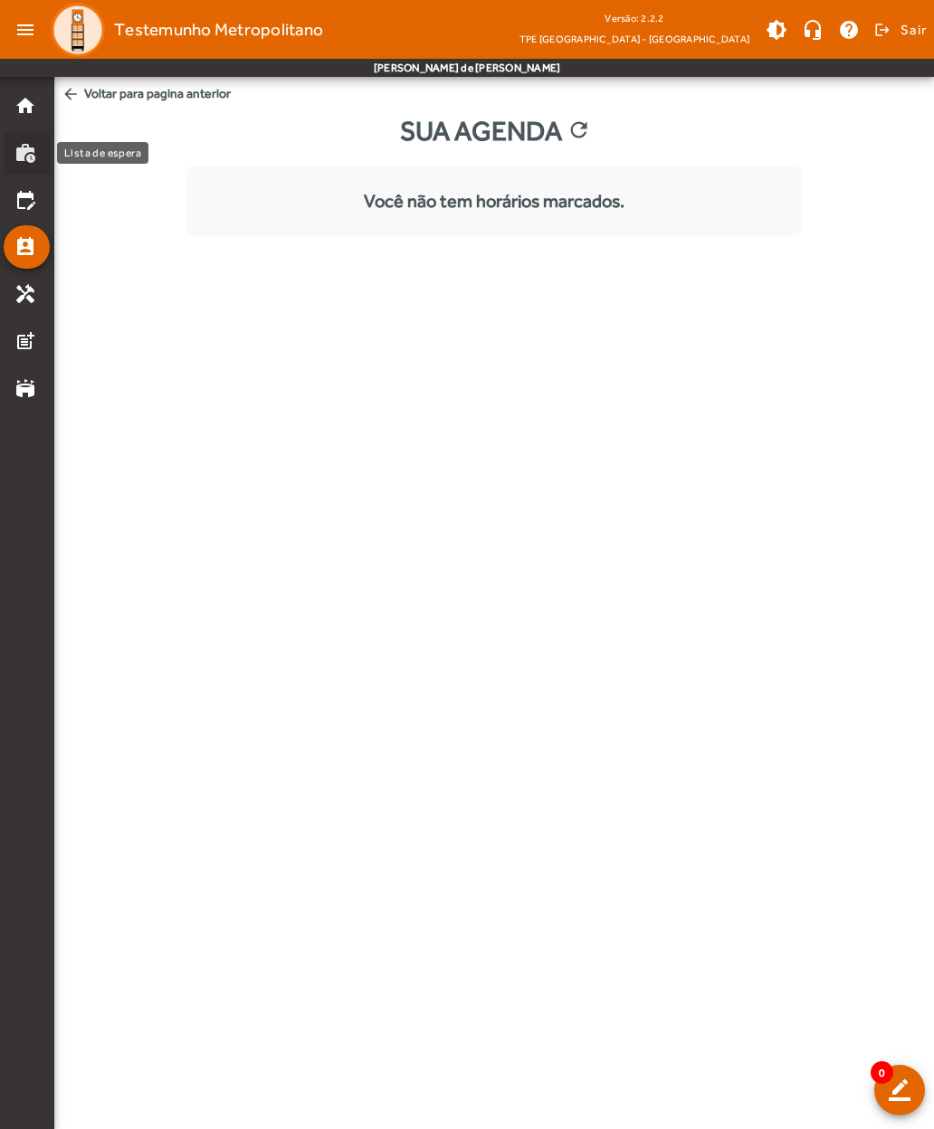
click at [14, 155] on mat-icon "work_history" at bounding box center [25, 153] width 22 height 22
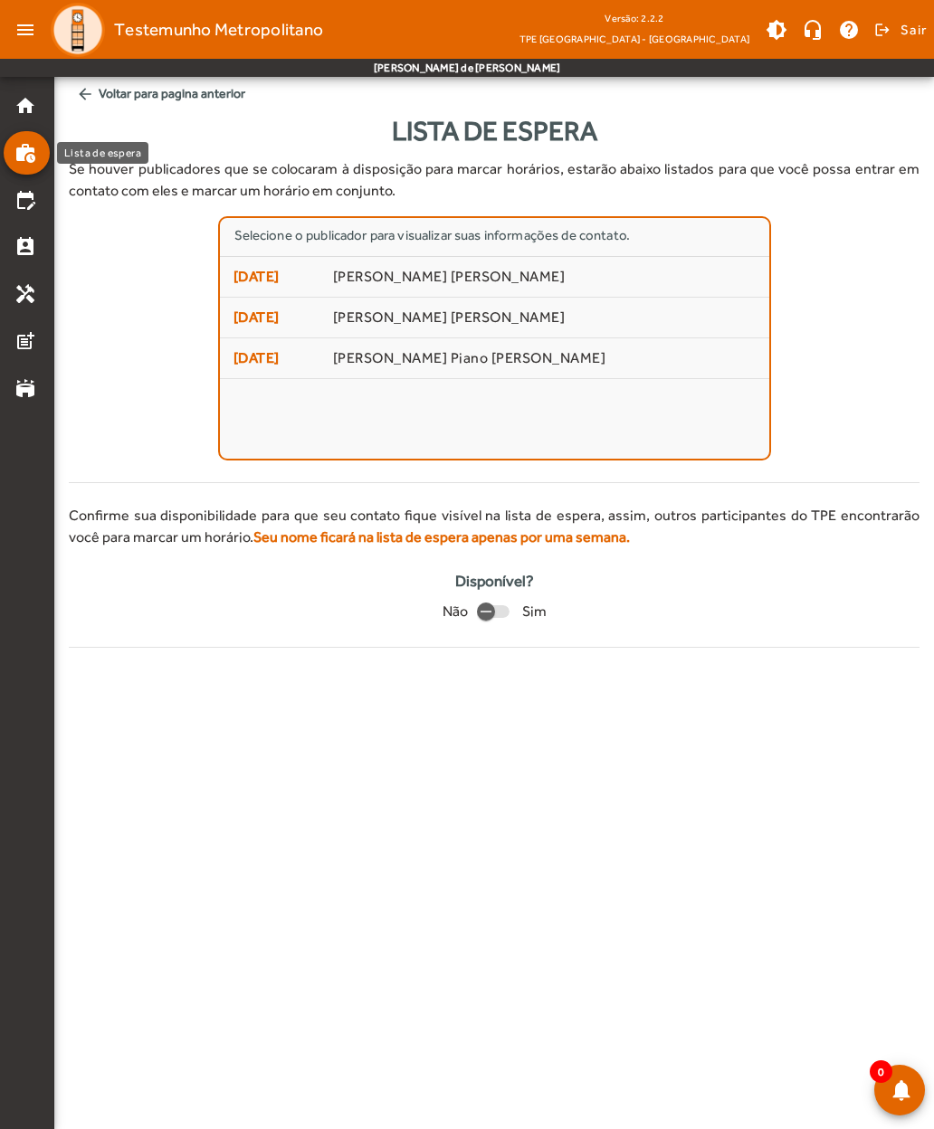
click at [23, 109] on mat-icon "home" at bounding box center [25, 106] width 22 height 22
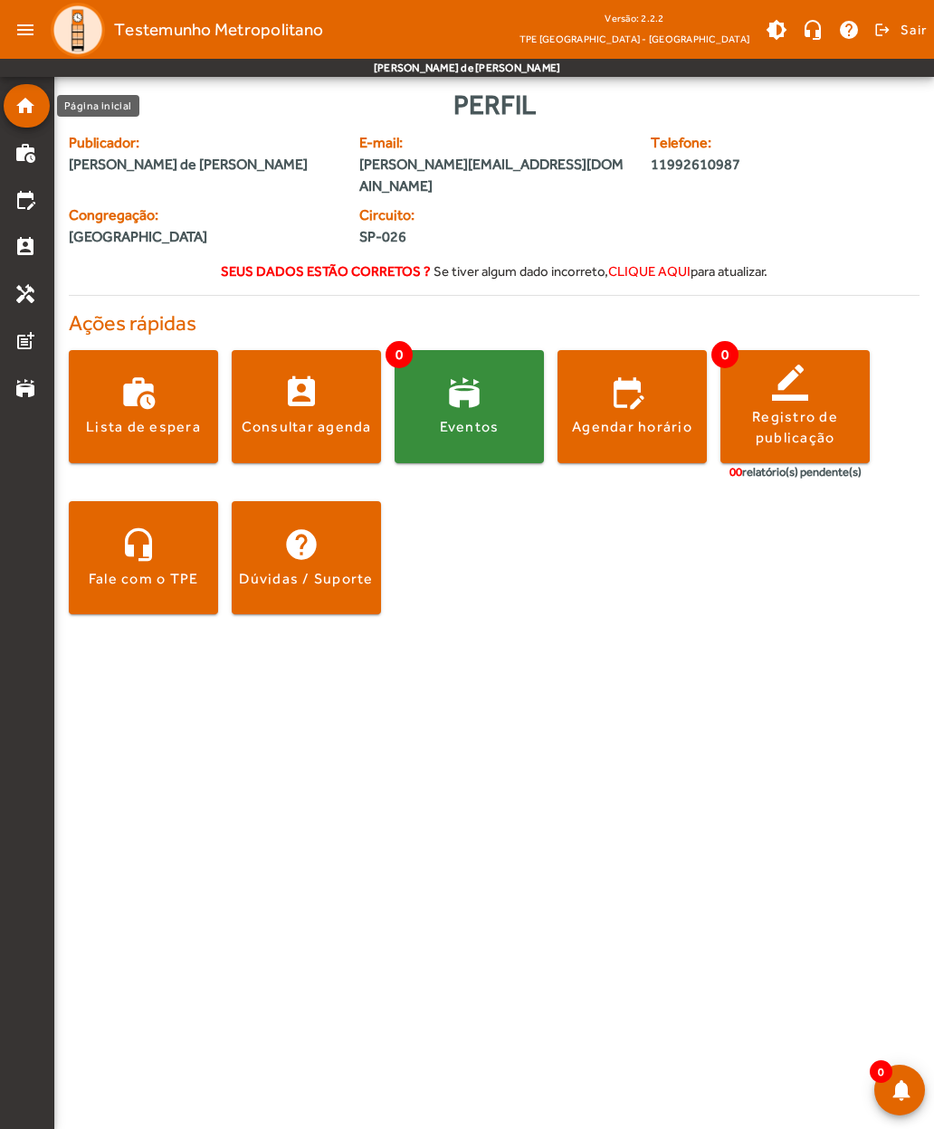
click at [619, 391] on span at bounding box center [631, 406] width 149 height 43
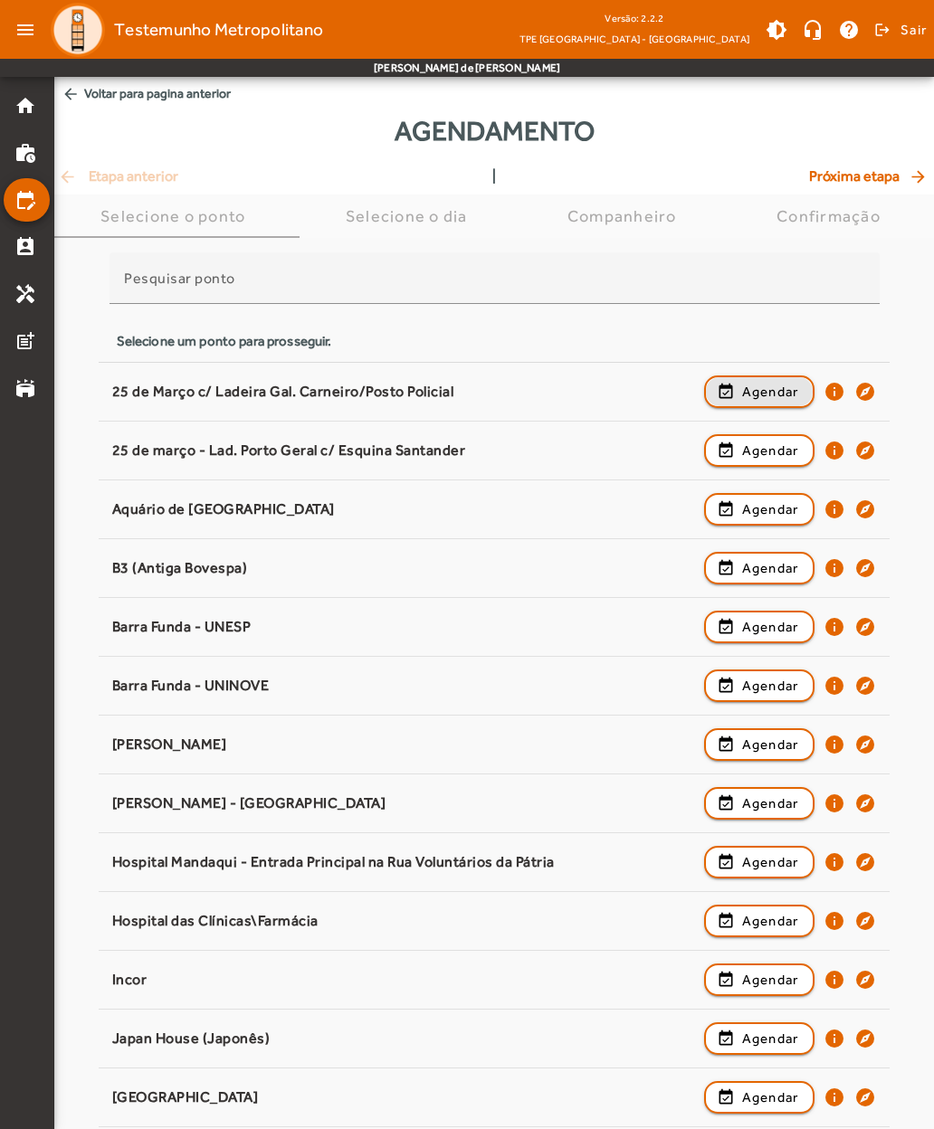
click at [728, 380] on span "button" at bounding box center [760, 391] width 108 height 43
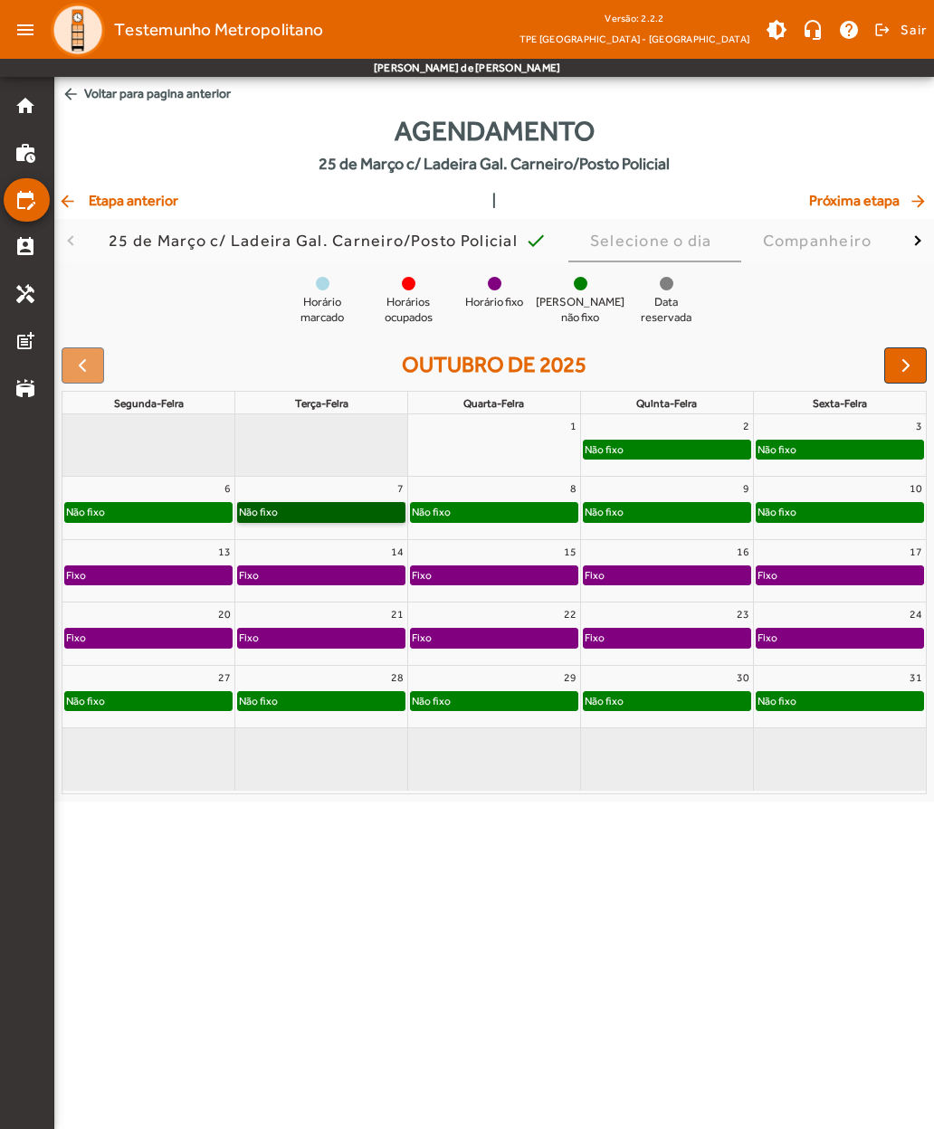
click at [278, 508] on link "Não fixo" at bounding box center [321, 512] width 168 height 20
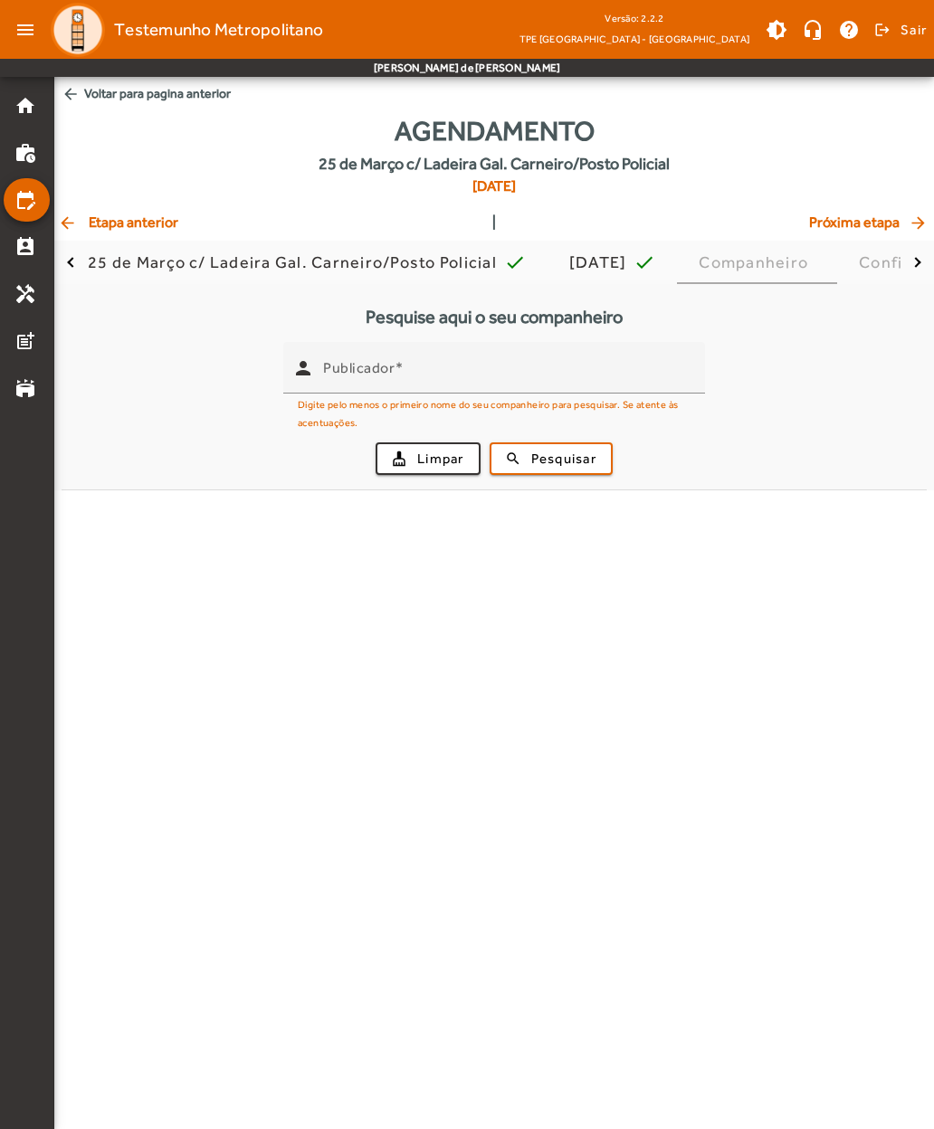
click at [329, 373] on mat-label "Publicador" at bounding box center [358, 367] width 71 height 17
click at [329, 373] on input "Publicador" at bounding box center [506, 376] width 367 height 22
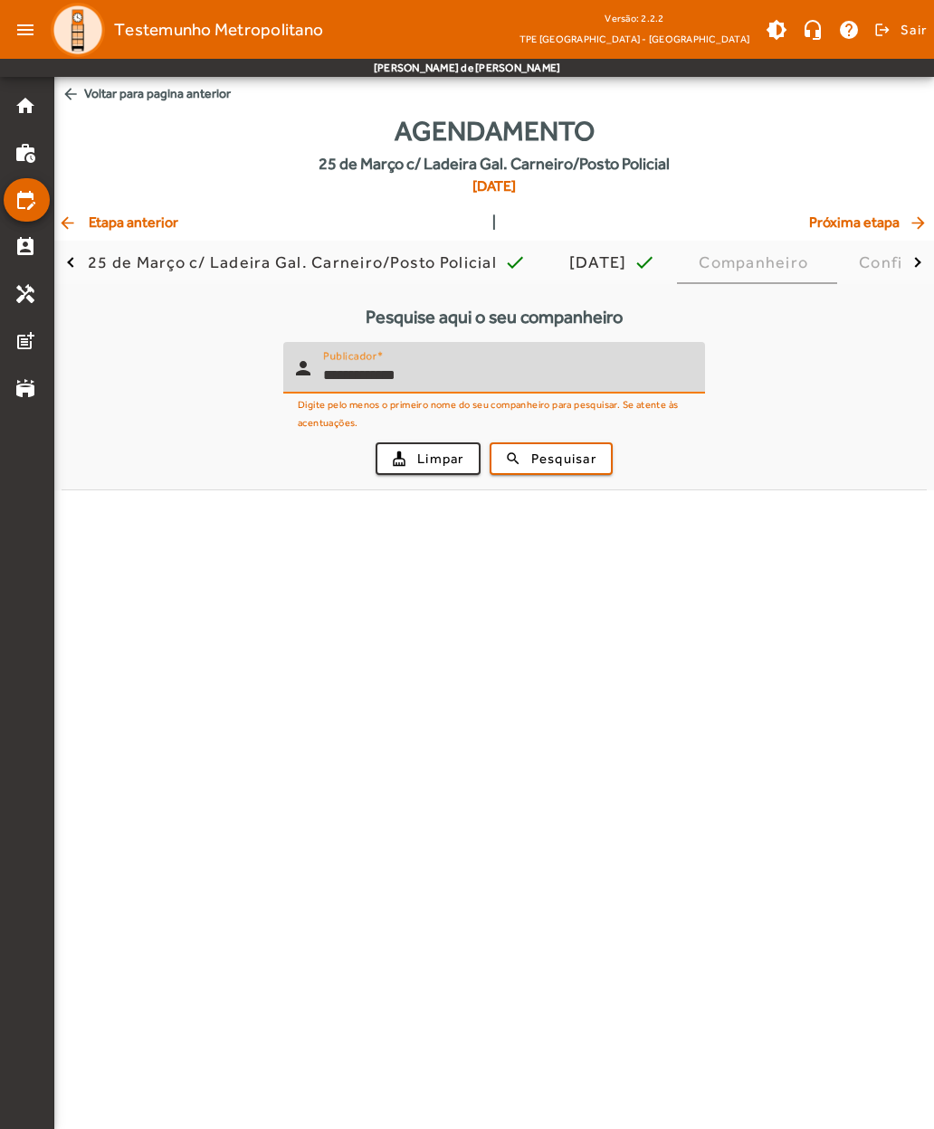
type input "**********"
click at [529, 453] on span "submit" at bounding box center [550, 458] width 119 height 43
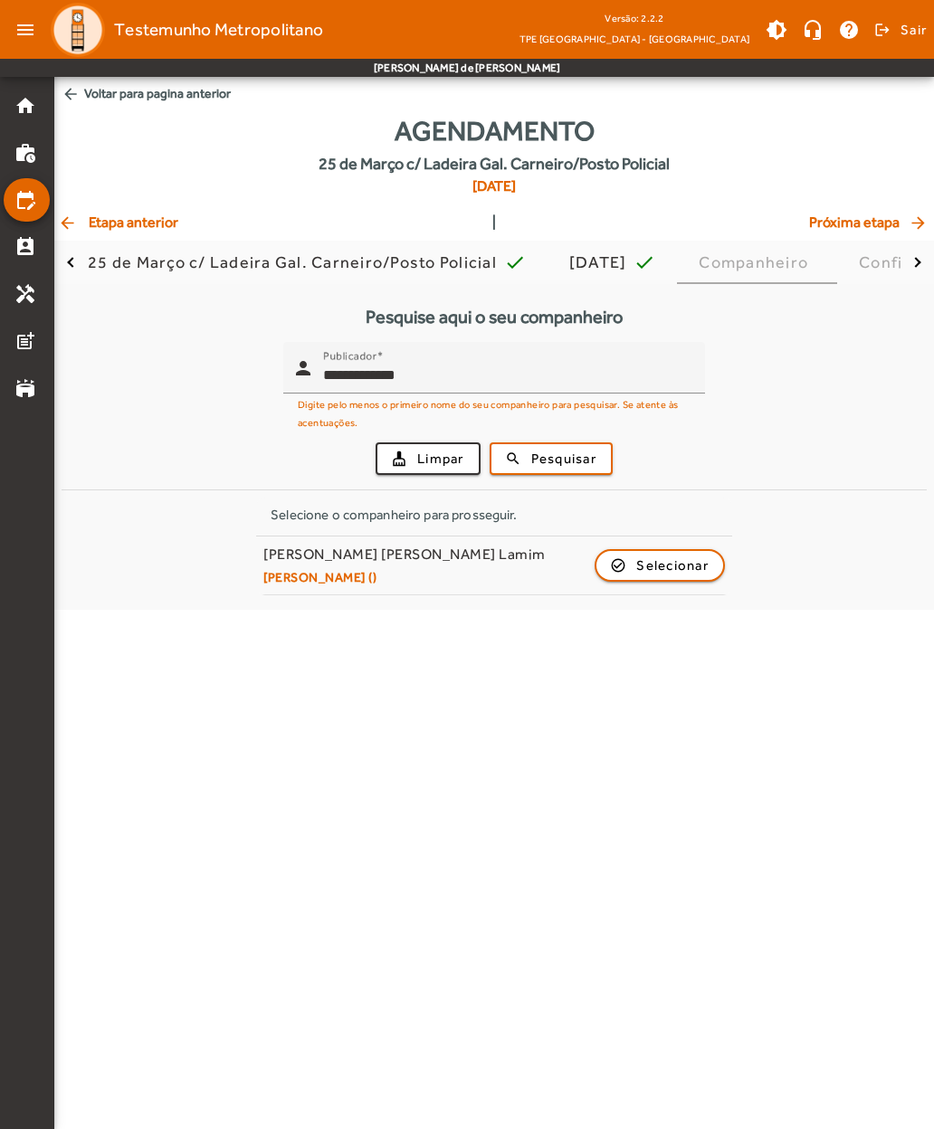
click at [291, 576] on small "[PERSON_NAME] ()" at bounding box center [404, 577] width 282 height 16
click at [618, 559] on span "button" at bounding box center [659, 565] width 127 height 43
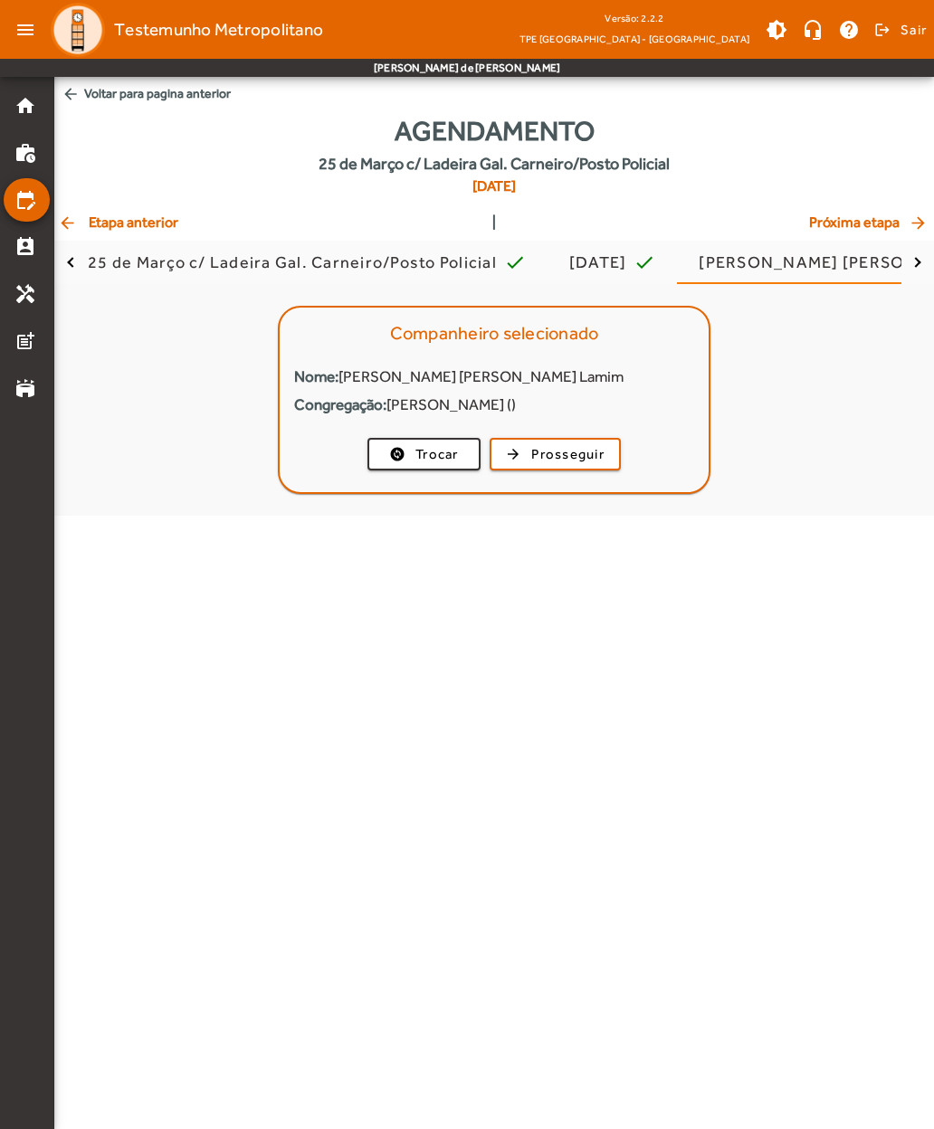
click at [103, 228] on span "arrow_back Etapa anterior" at bounding box center [118, 223] width 120 height 22
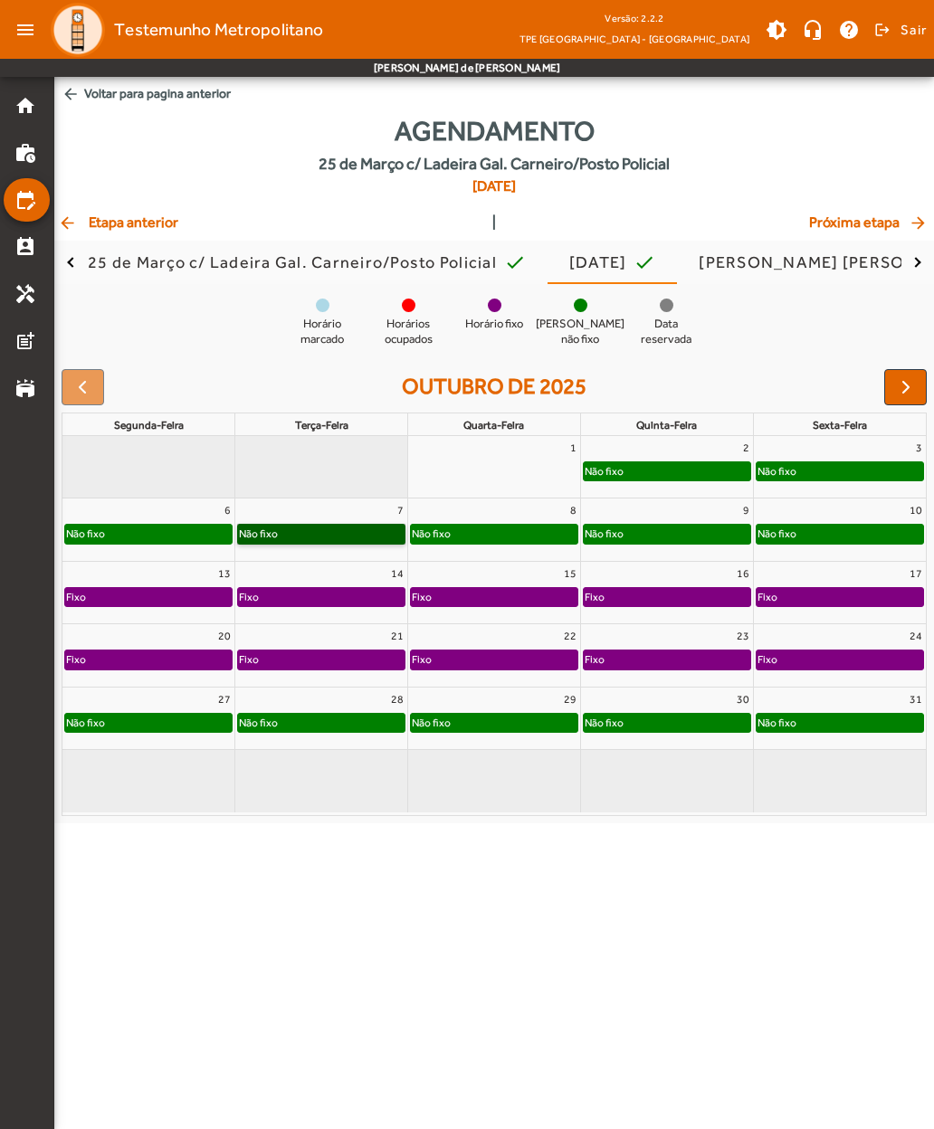
click at [277, 538] on link "Não fixo" at bounding box center [321, 534] width 168 height 20
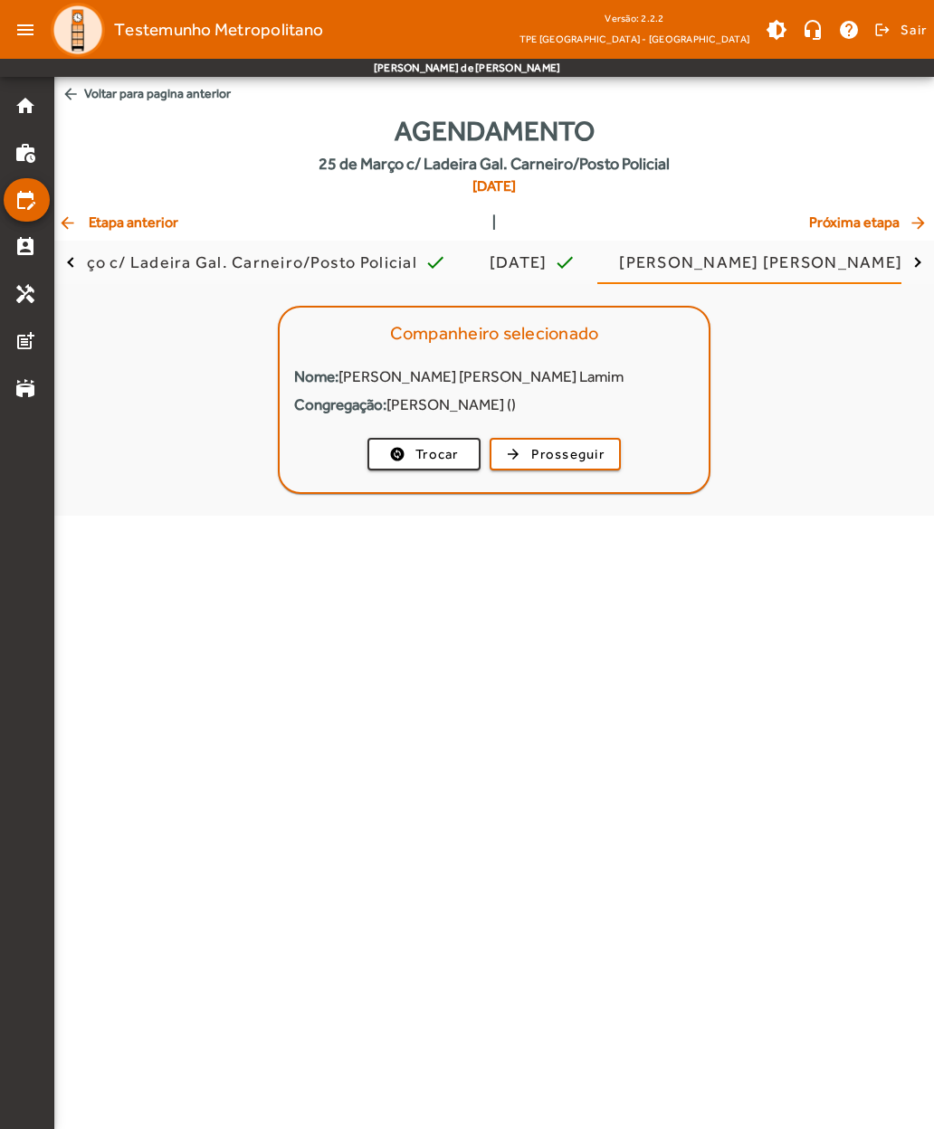
click at [529, 443] on span "button" at bounding box center [555, 454] width 128 height 43
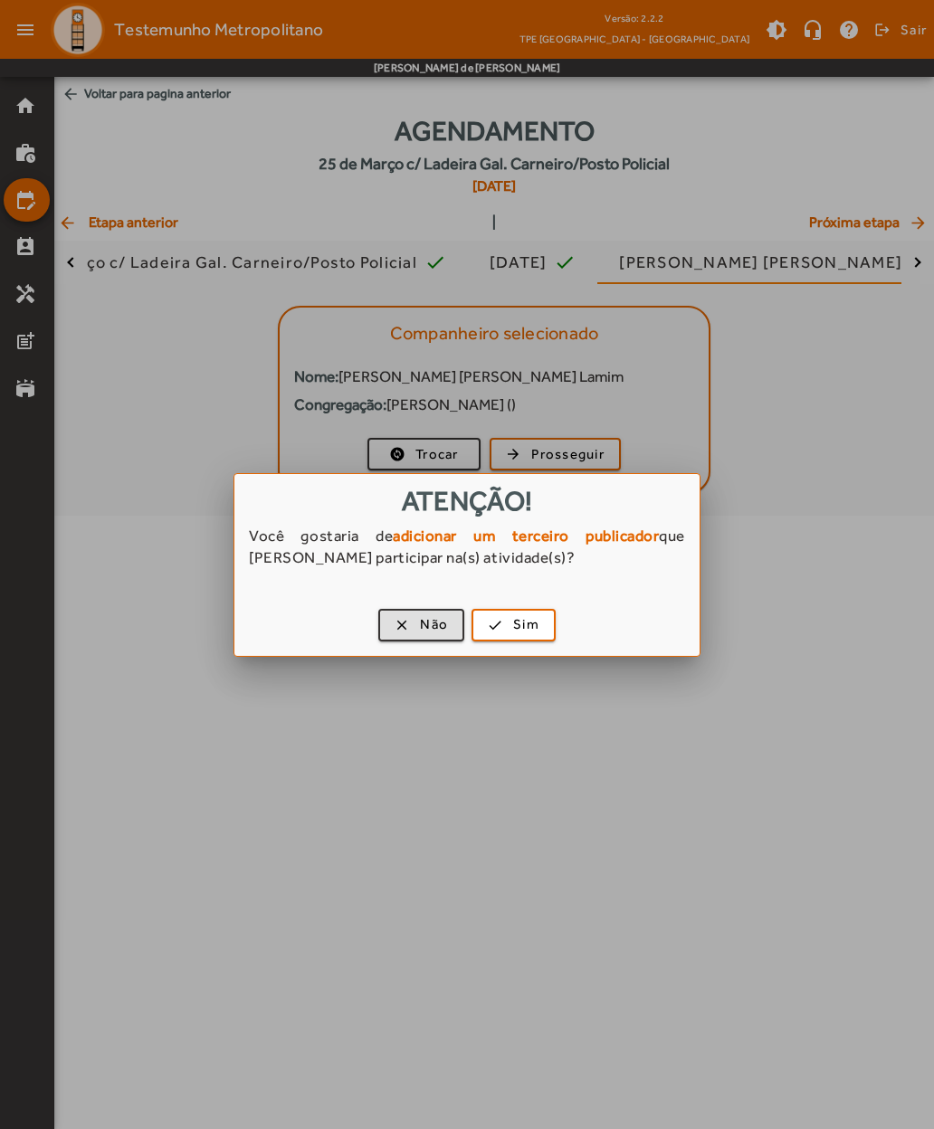
click at [500, 622] on span "button" at bounding box center [513, 625] width 81 height 43
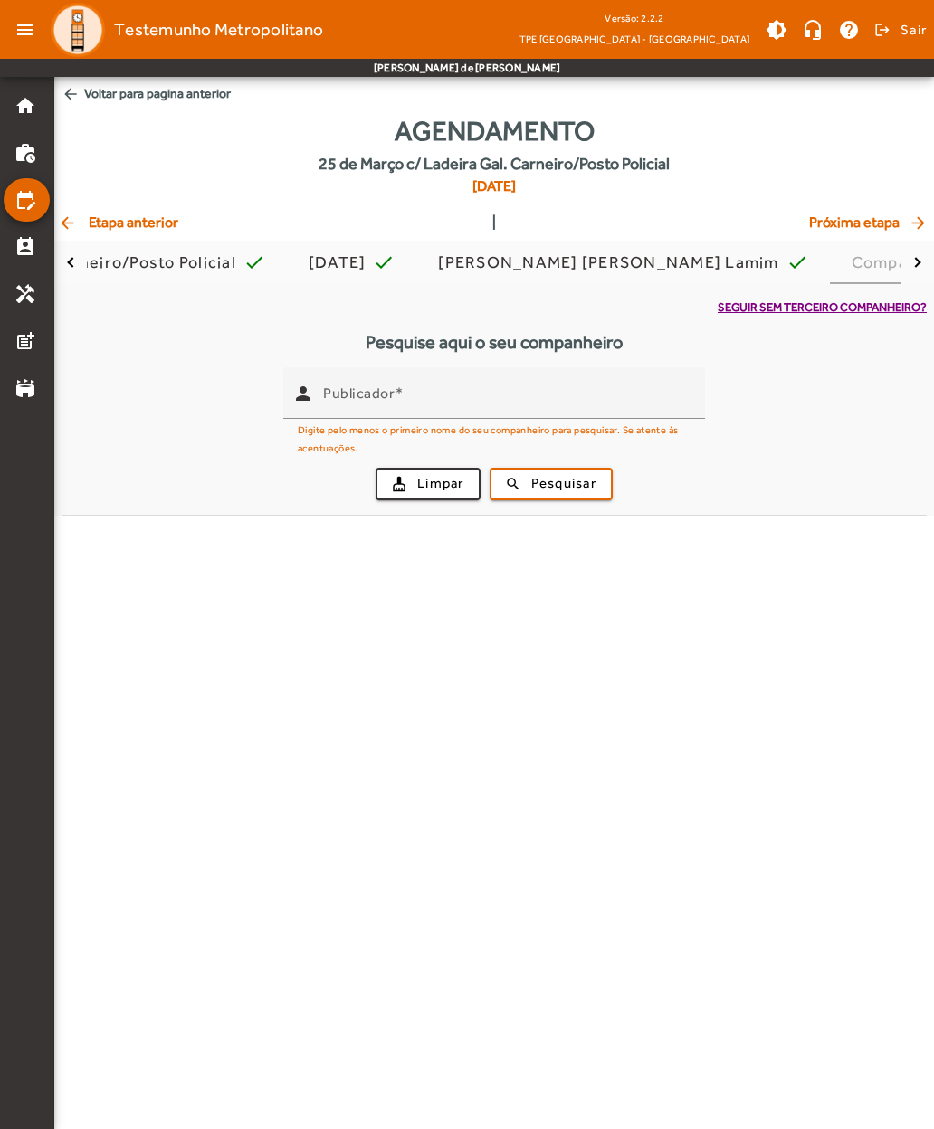
click at [322, 410] on div "person" at bounding box center [303, 393] width 40 height 40
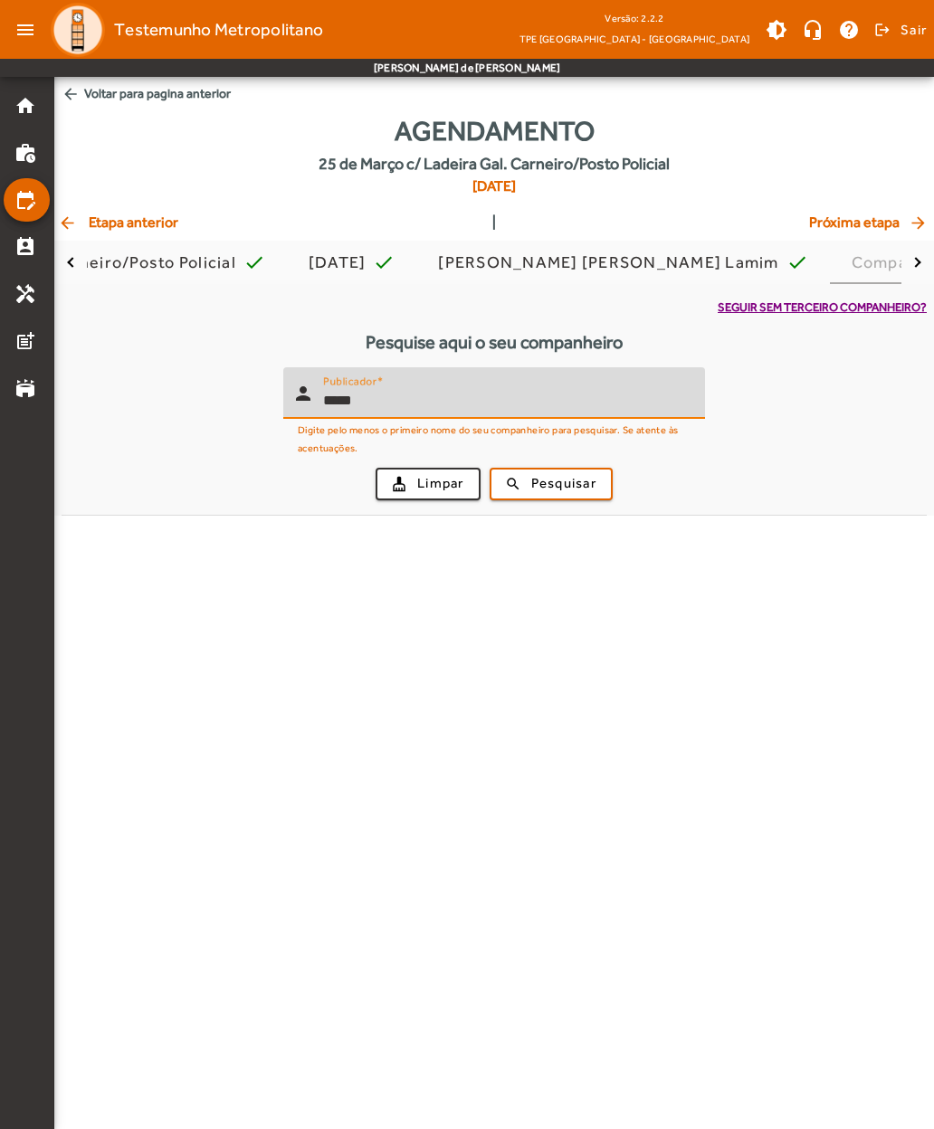
type input "*****"
click at [527, 475] on span "submit" at bounding box center [550, 483] width 119 height 43
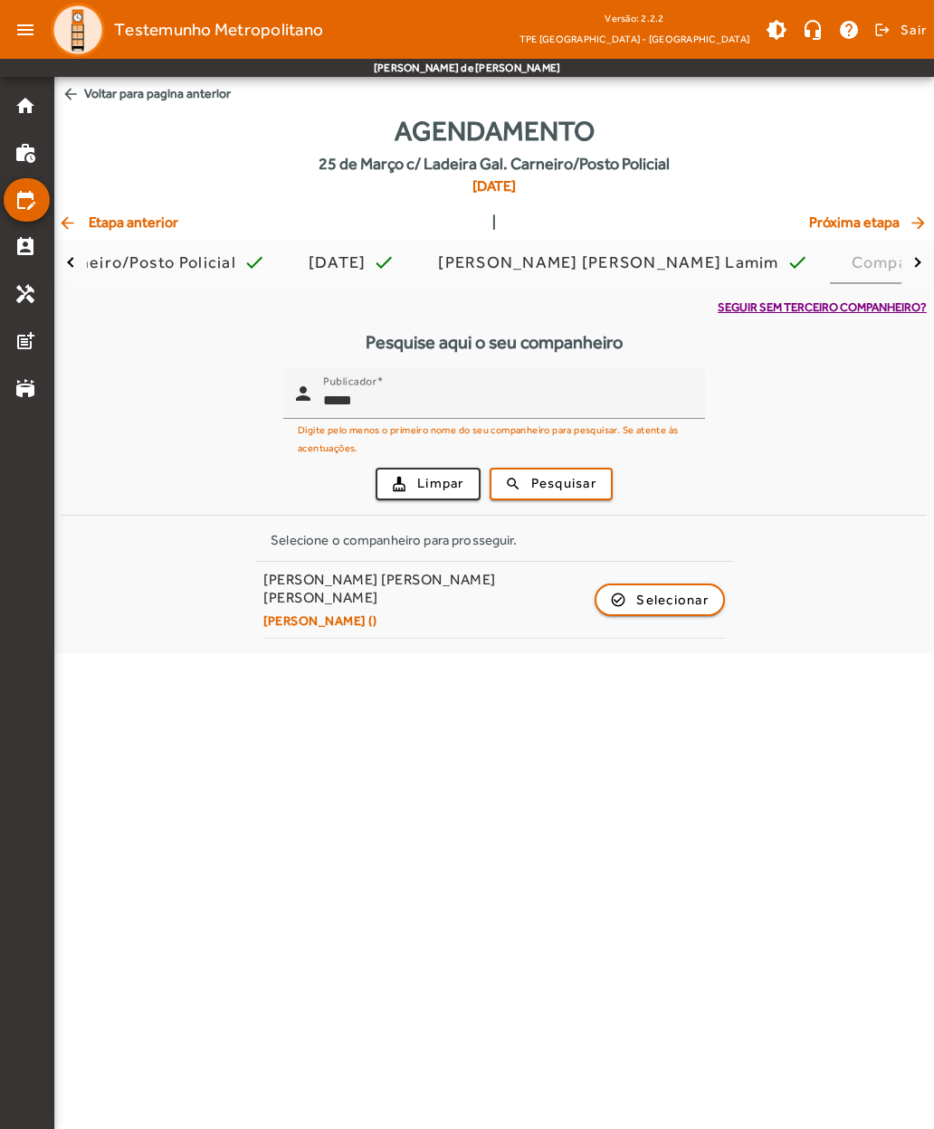
click at [301, 590] on div "[PERSON_NAME] [PERSON_NAME] [PERSON_NAME] [PERSON_NAME] ()" at bounding box center [424, 600] width 322 height 59
click at [617, 586] on span "button" at bounding box center [659, 599] width 127 height 43
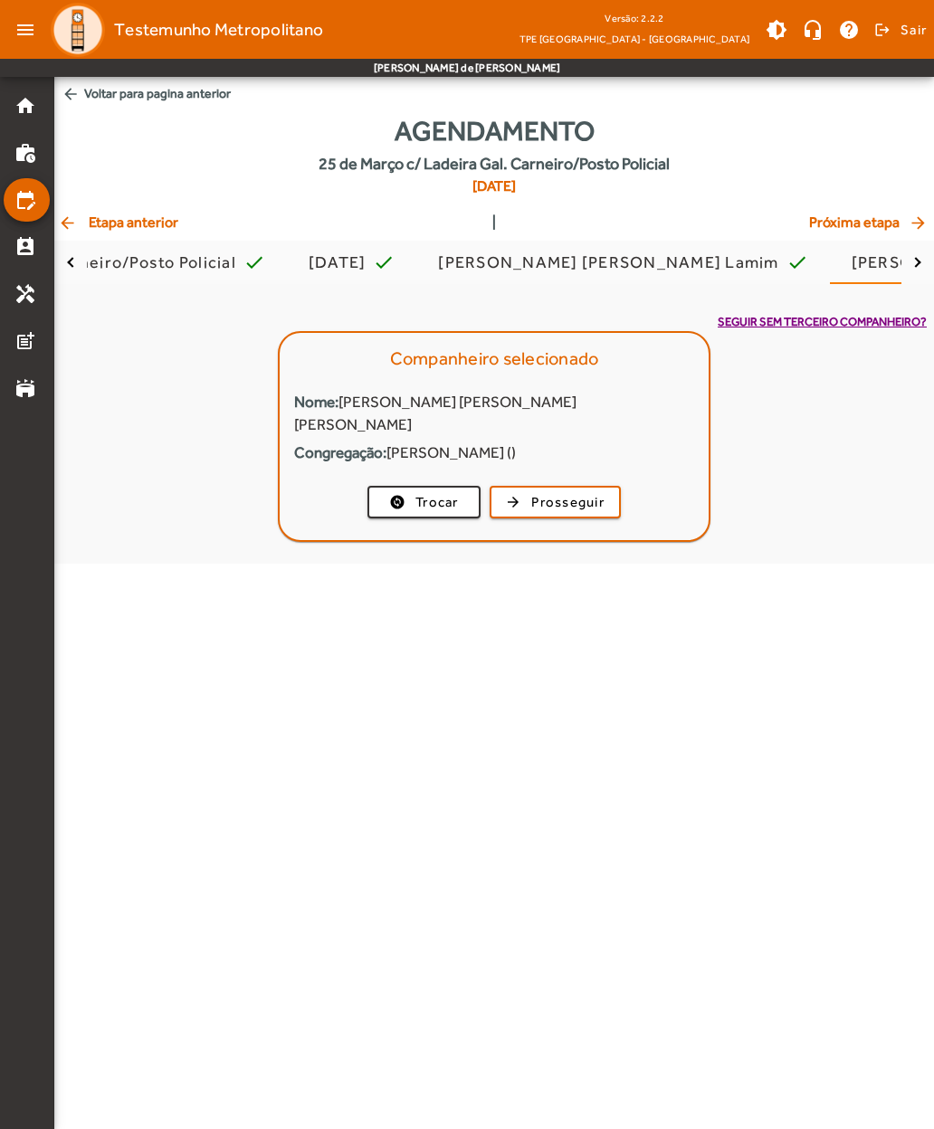
click at [544, 492] on span "Prosseguir" at bounding box center [567, 502] width 73 height 21
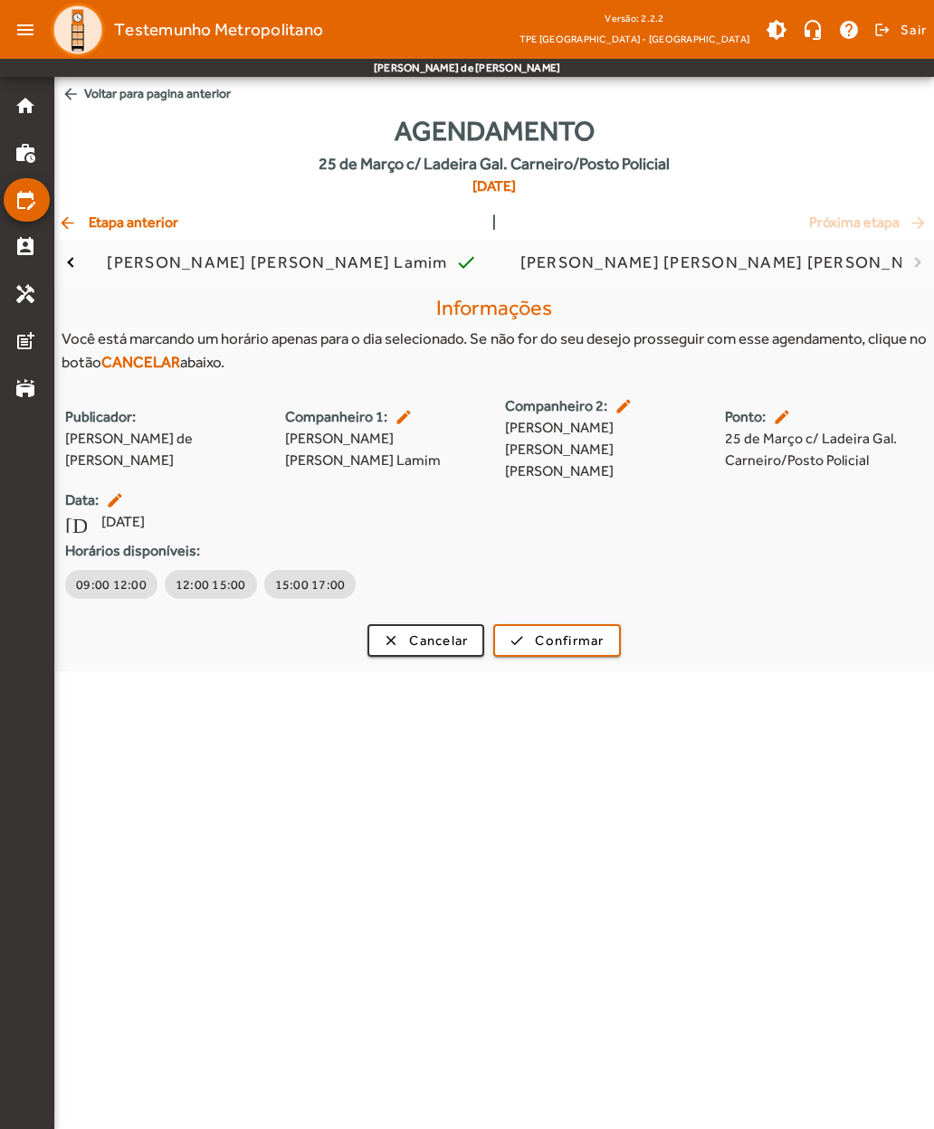
click at [100, 576] on span "09:00 12:00" at bounding box center [111, 585] width 71 height 18
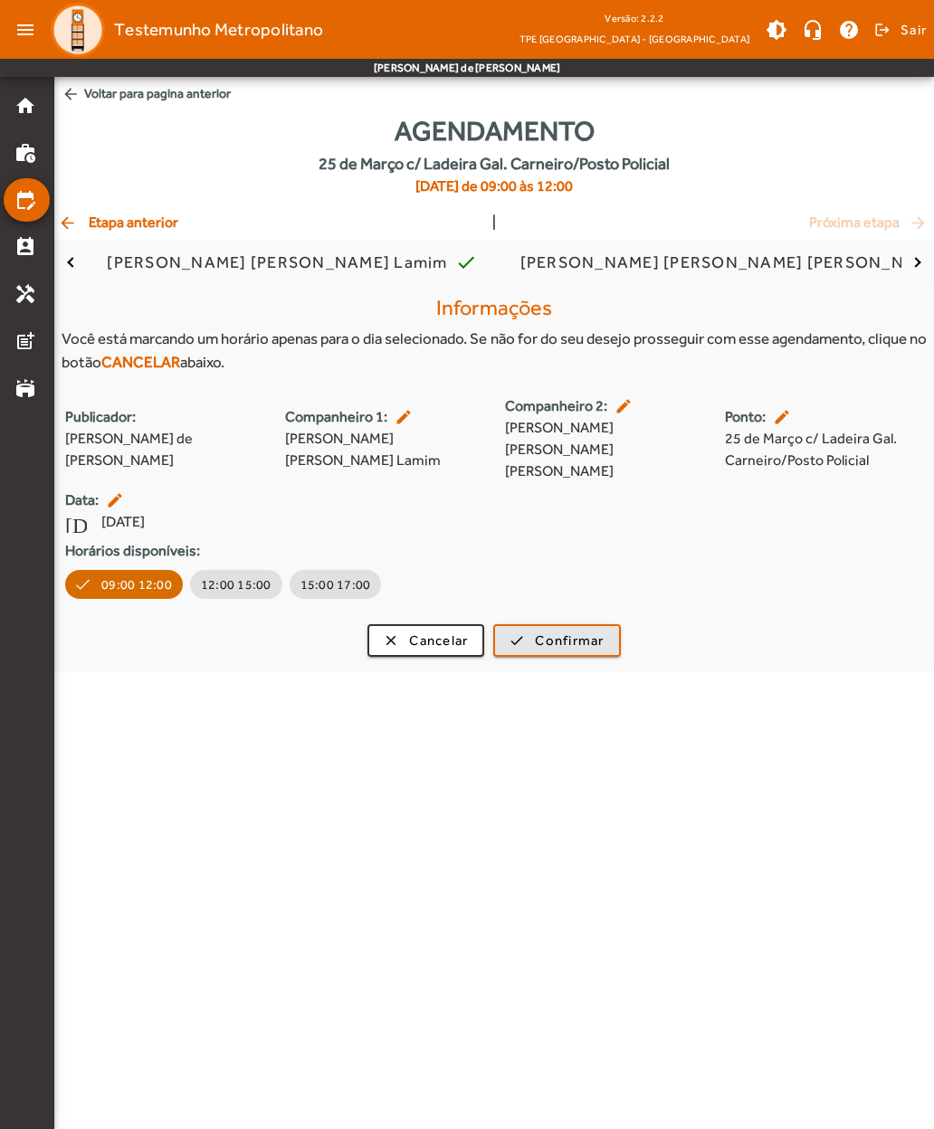
click at [537, 631] on span "Confirmar" at bounding box center [569, 641] width 69 height 21
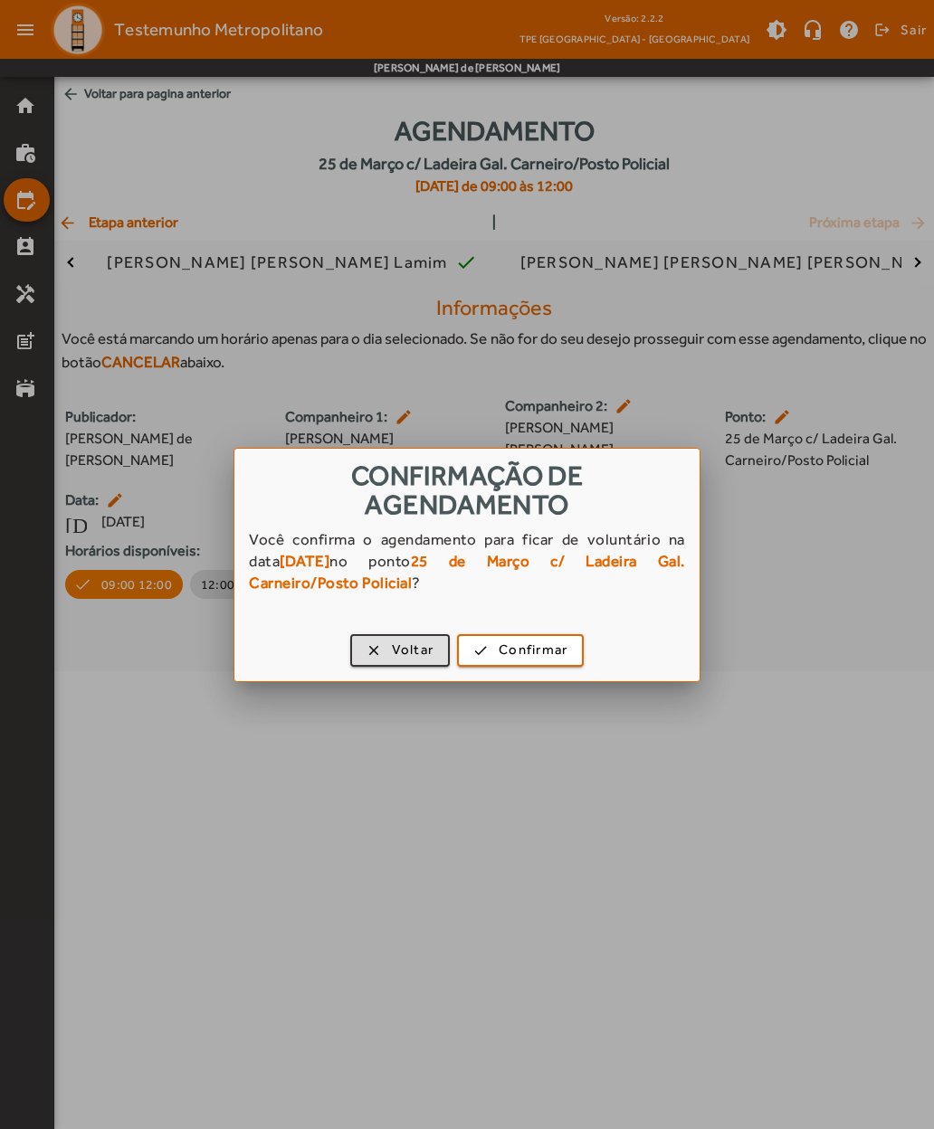
click at [507, 642] on span "Confirmar" at bounding box center [533, 650] width 69 height 21
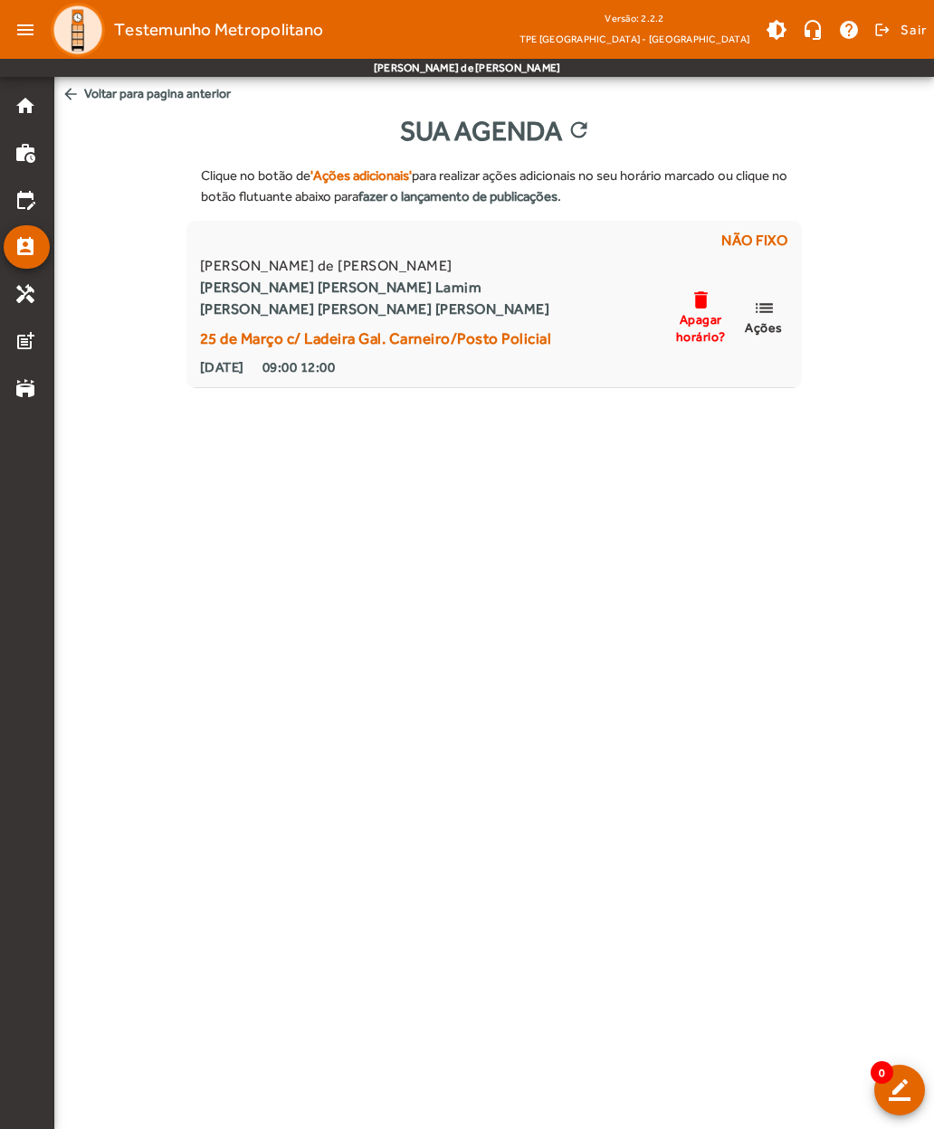
click at [772, 319] on span "Ações" at bounding box center [764, 327] width 38 height 16
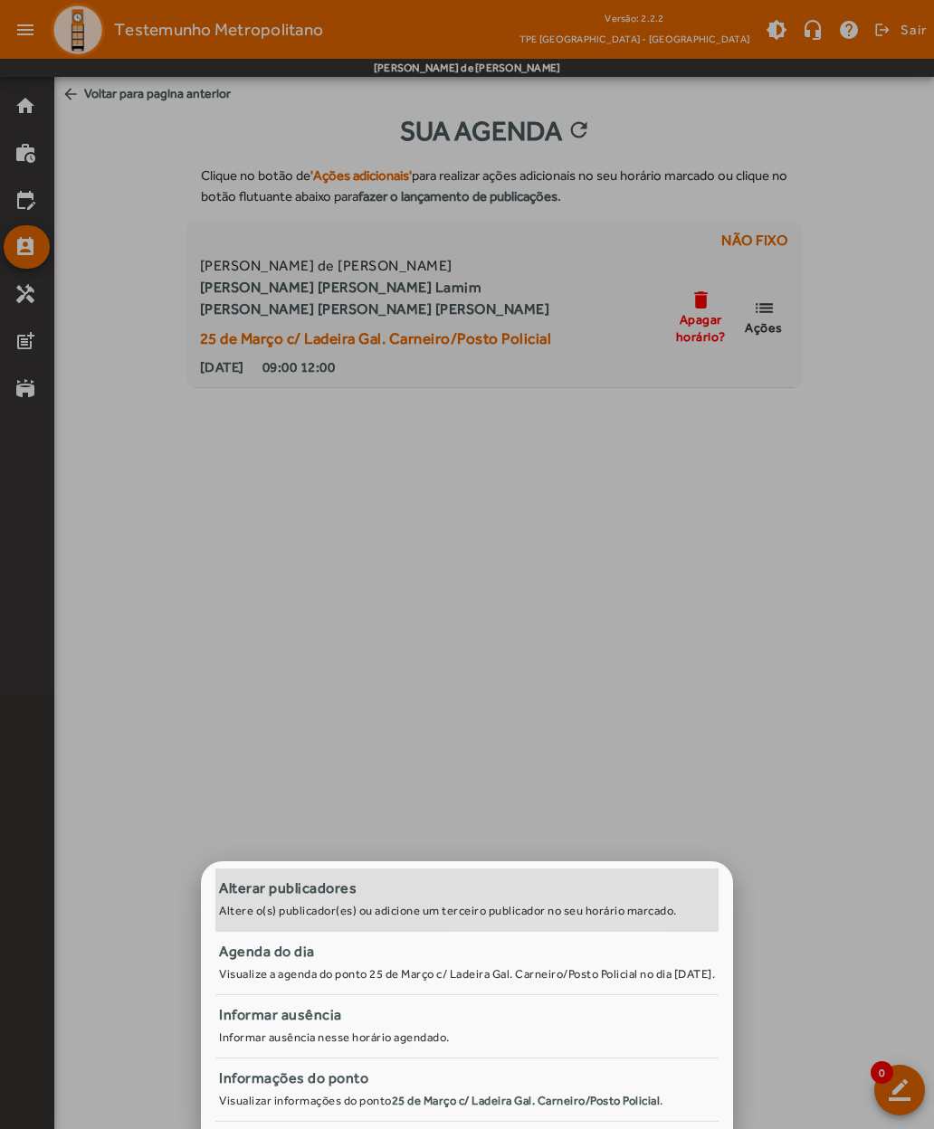
click at [474, 882] on div "Alterar publicadores" at bounding box center [467, 889] width 496 height 22
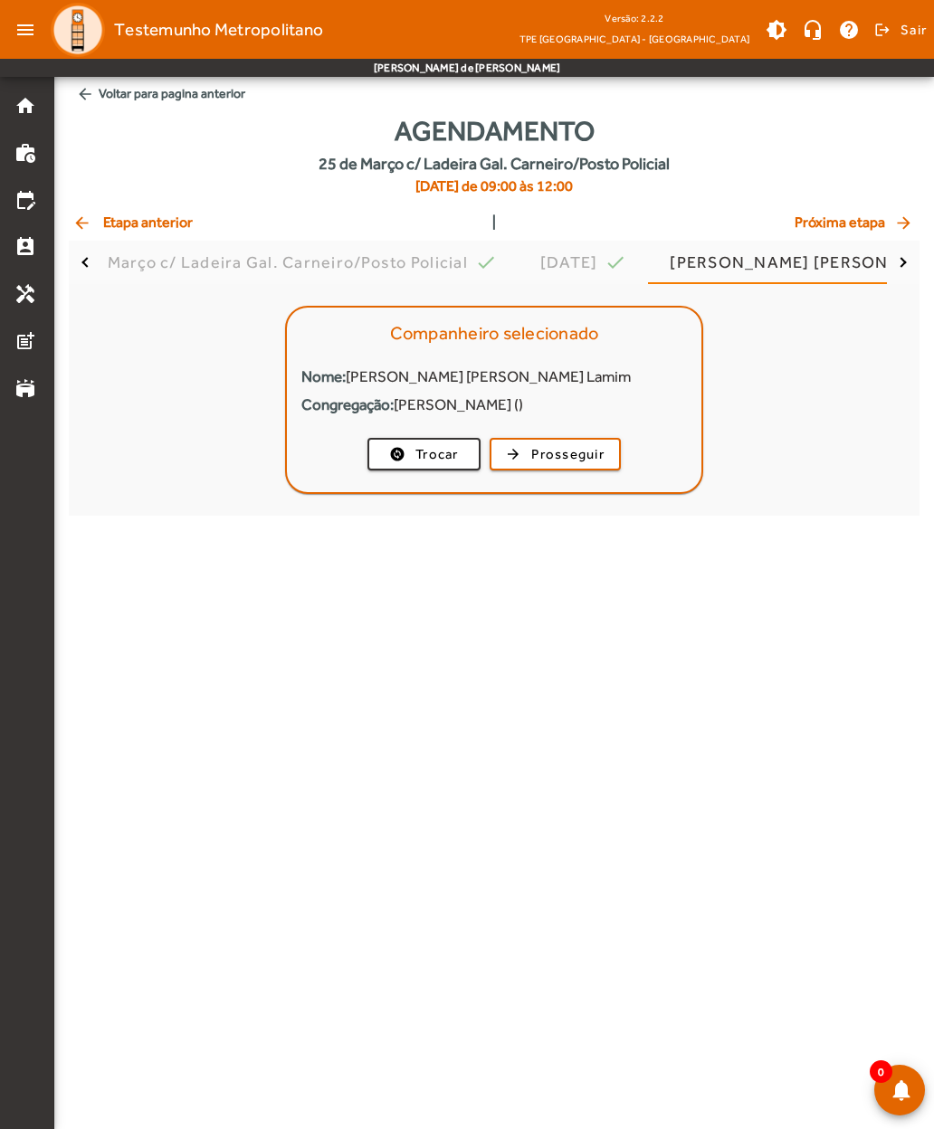
click at [176, 101] on span "arrow_back Voltar para pagina anterior" at bounding box center [494, 93] width 851 height 33
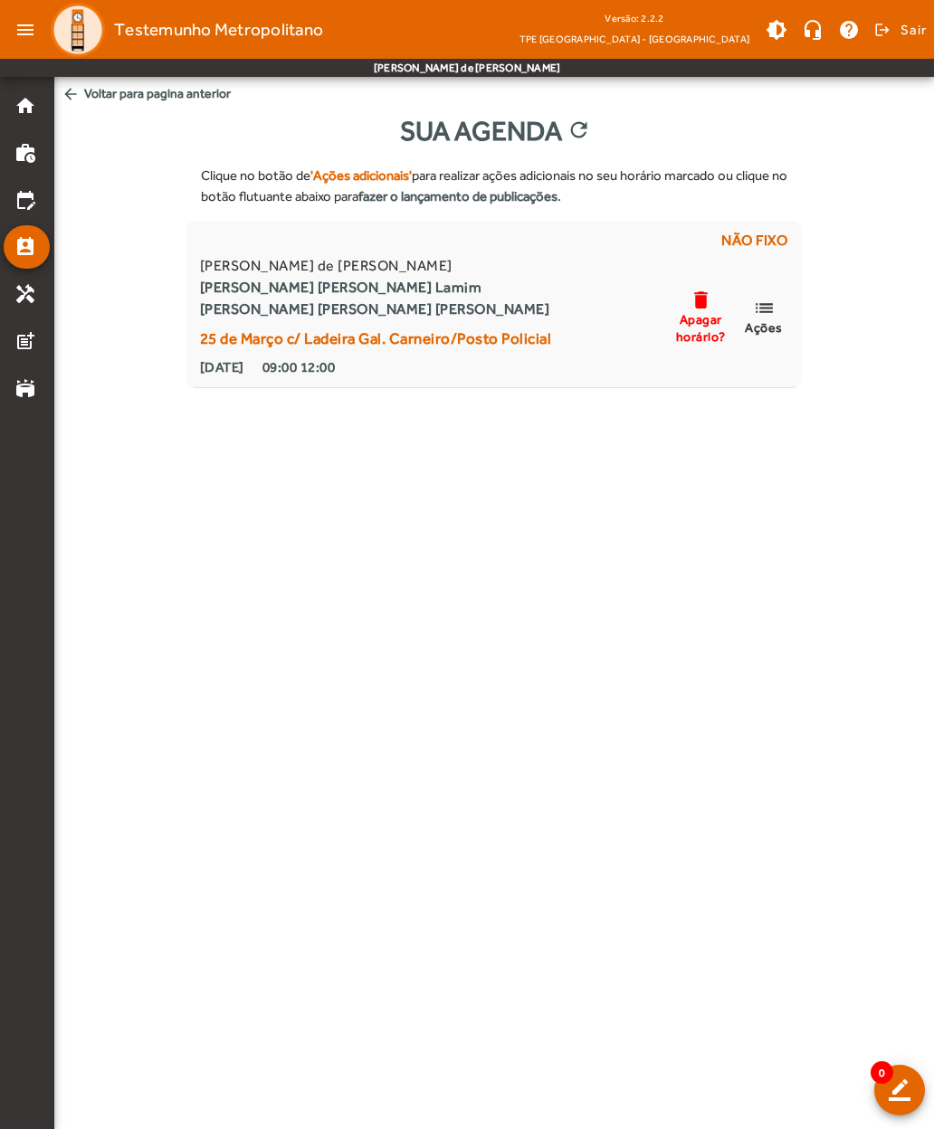
click at [94, 107] on span "arrow_back Voltar para pagina anterior" at bounding box center [494, 93] width 880 height 33
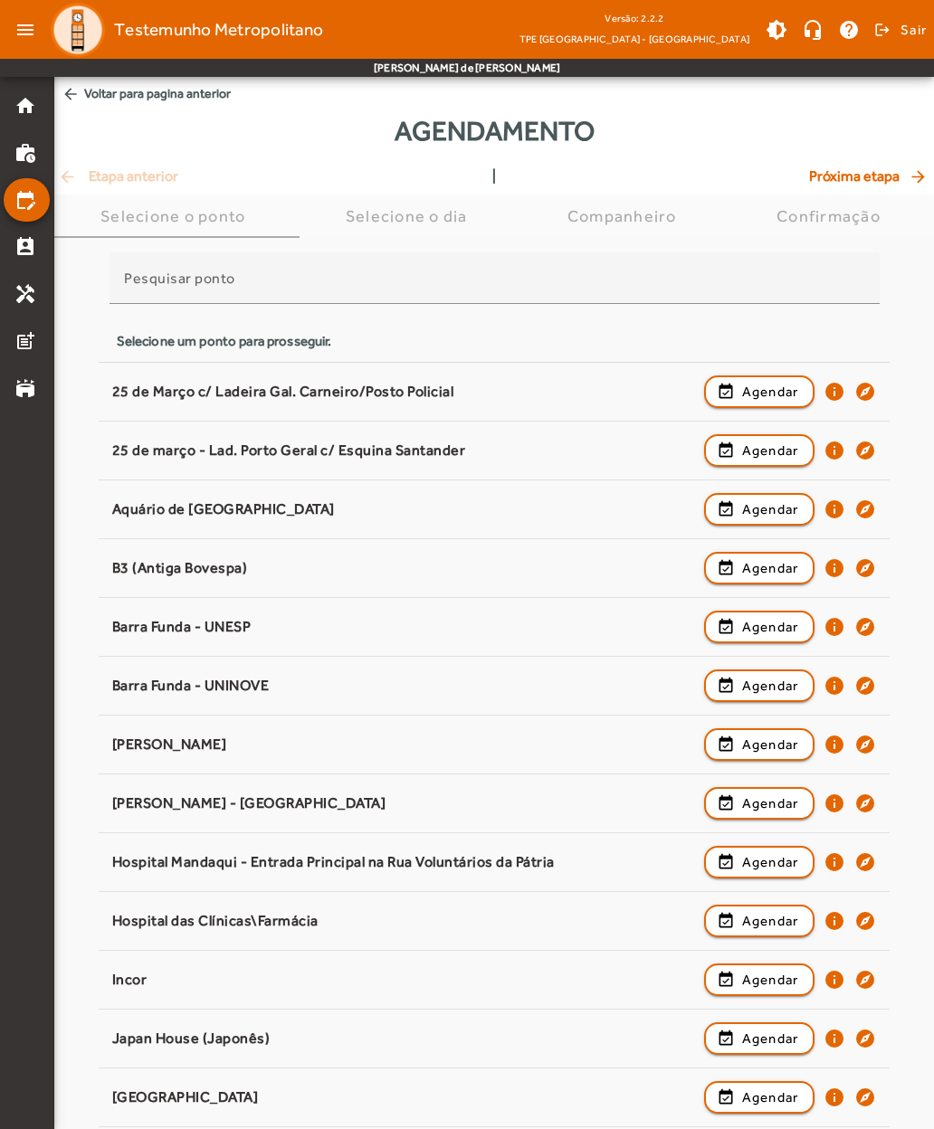
click at [138, 392] on div "25 de Março c/ Ladeira Gal. Carneiro/Posto Policial" at bounding box center [403, 392] width 583 height 19
click at [735, 391] on span "button" at bounding box center [760, 391] width 108 height 43
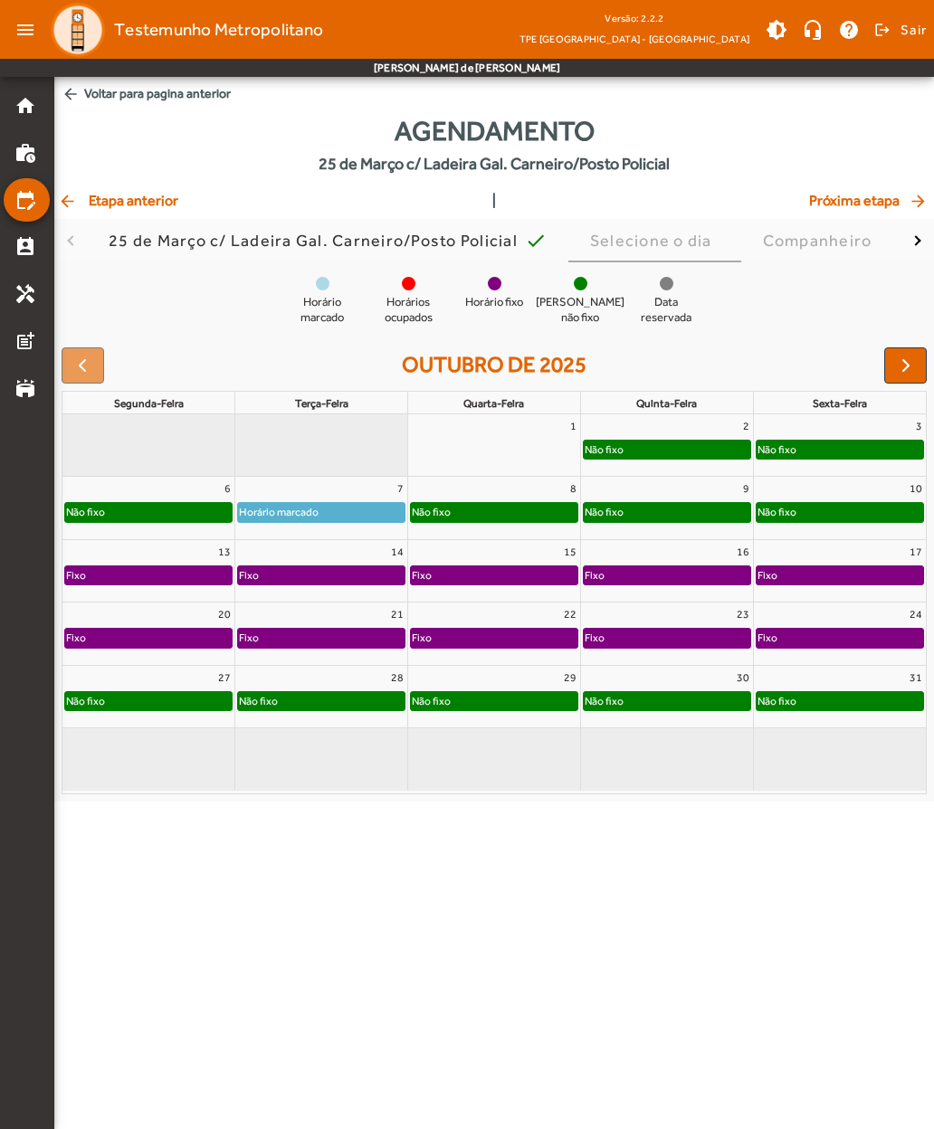
click at [895, 367] on span "button" at bounding box center [906, 366] width 22 height 22
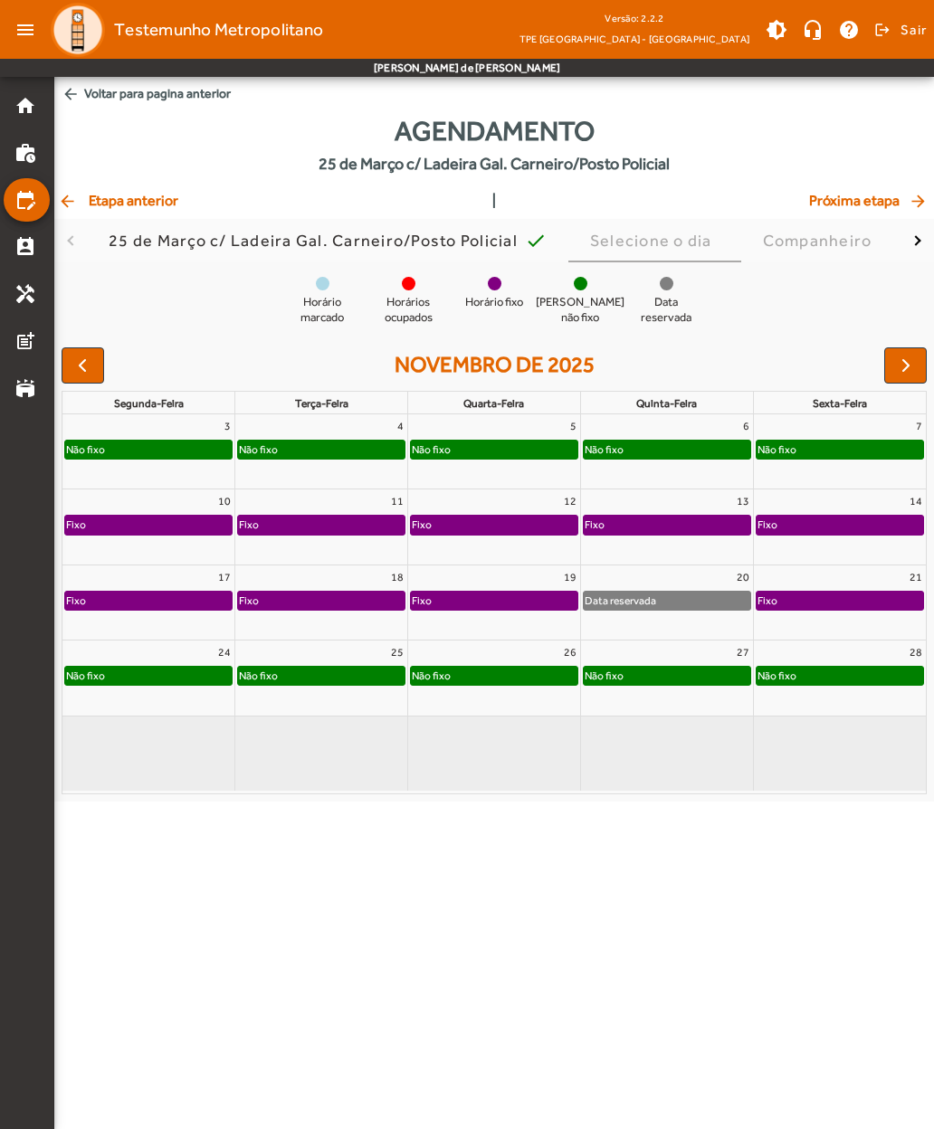
click at [79, 366] on span "button" at bounding box center [82, 366] width 22 height 22
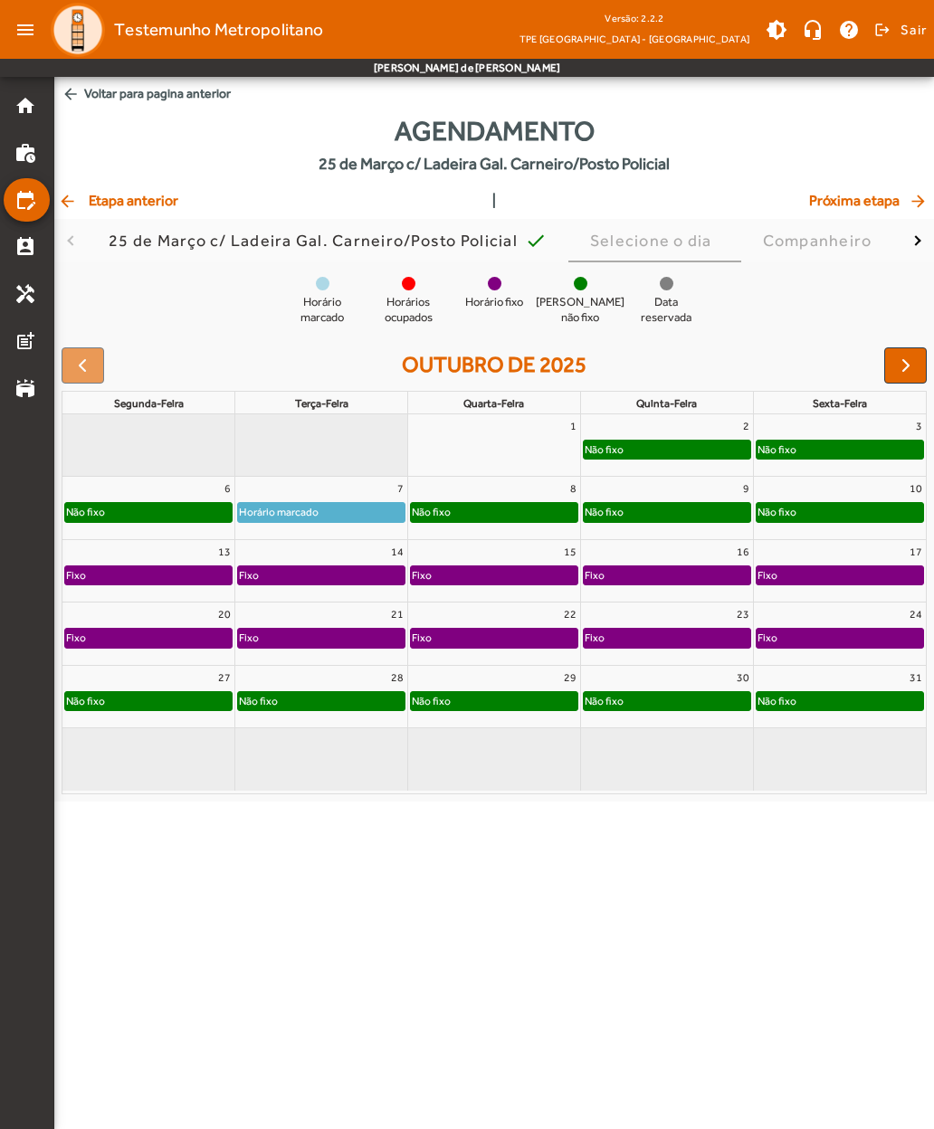
click at [633, 240] on div "Selecione o dia" at bounding box center [654, 241] width 129 height 18
click at [96, 203] on span "arrow_back Etapa anterior" at bounding box center [118, 201] width 120 height 22
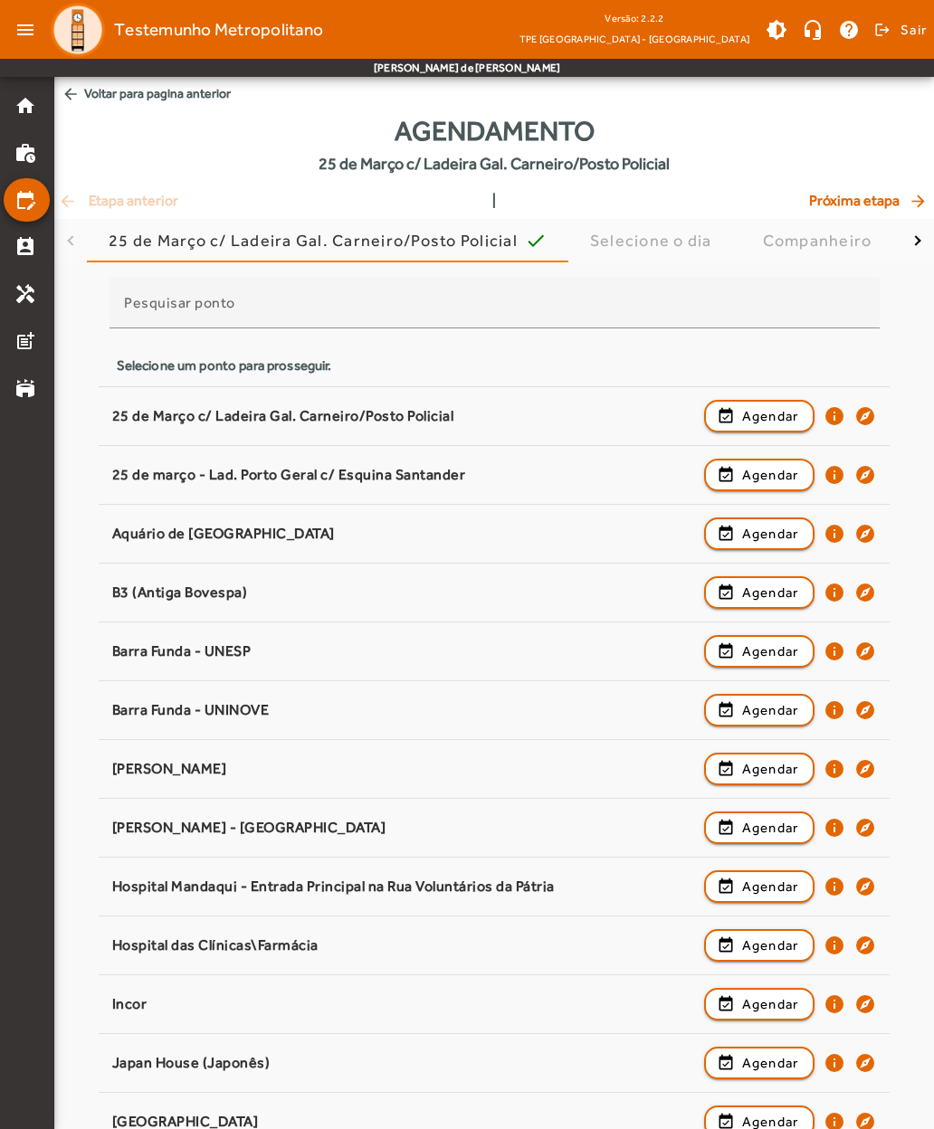
click at [888, 40] on span at bounding box center [899, 29] width 55 height 43
